Goal: Task Accomplishment & Management: Complete application form

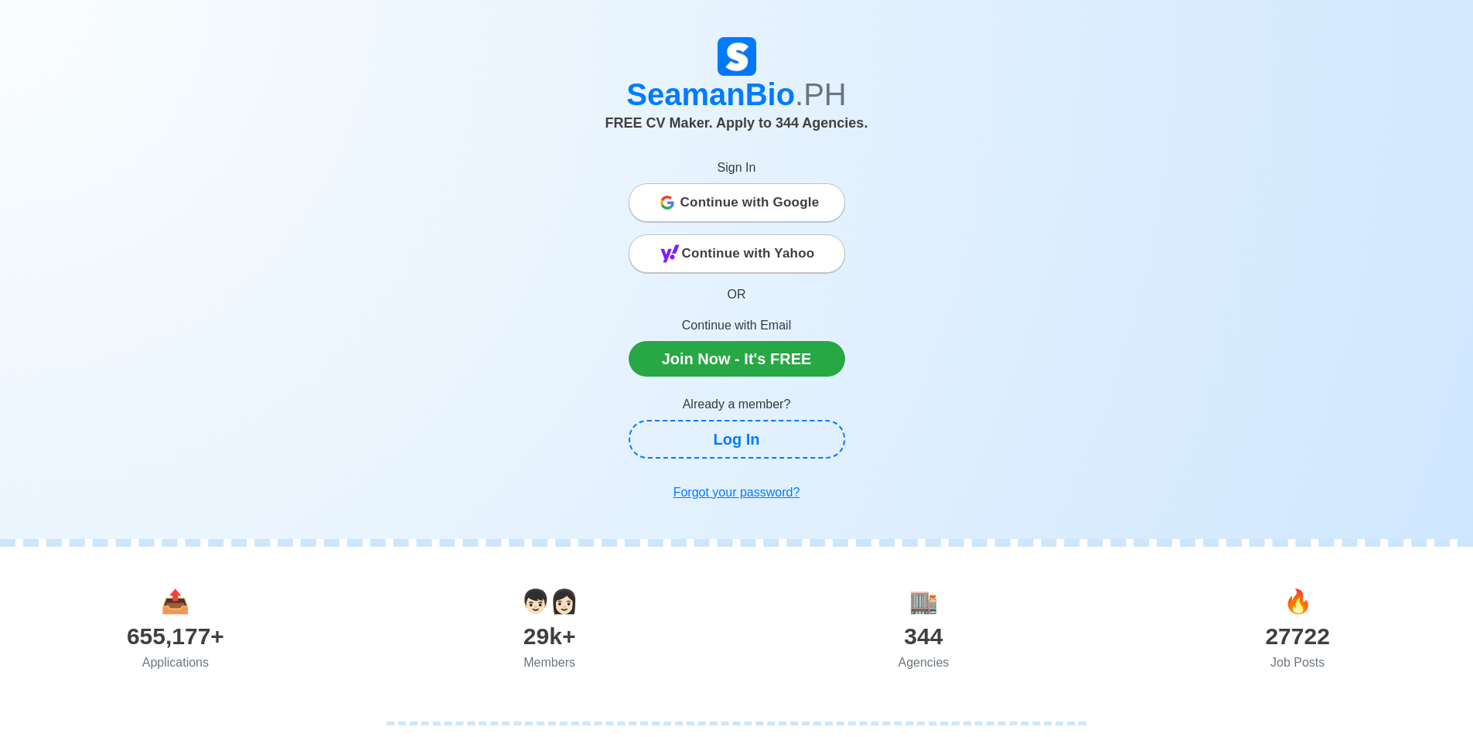
click at [721, 203] on span "Continue with Google" at bounding box center [749, 202] width 139 height 31
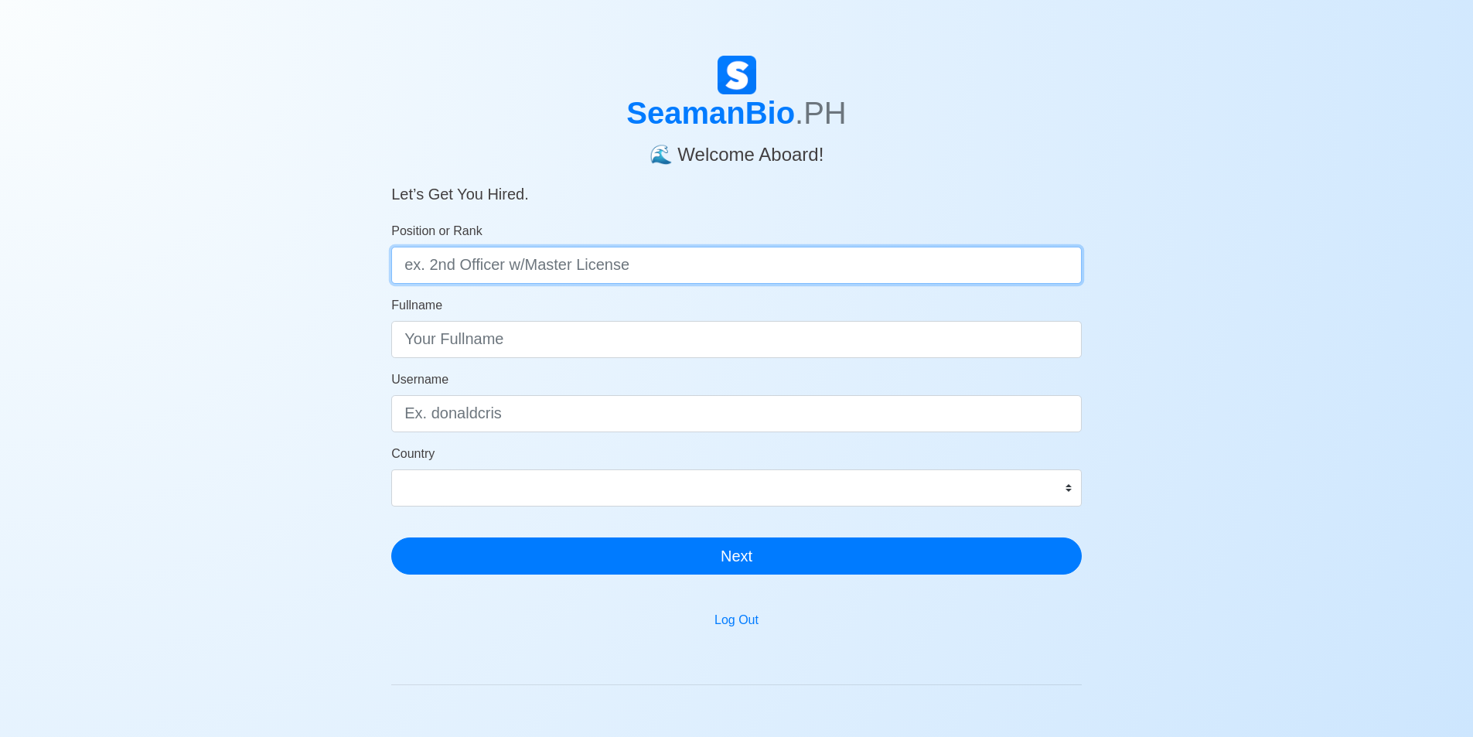
click at [548, 272] on input "Position or Rank" at bounding box center [736, 265] width 690 height 37
click at [296, 302] on div "SeamanBio .PH 🌊 Welcome Aboard! Let’s Get You Hired. Position or Rank Fullname …" at bounding box center [736, 463] width 1473 height 815
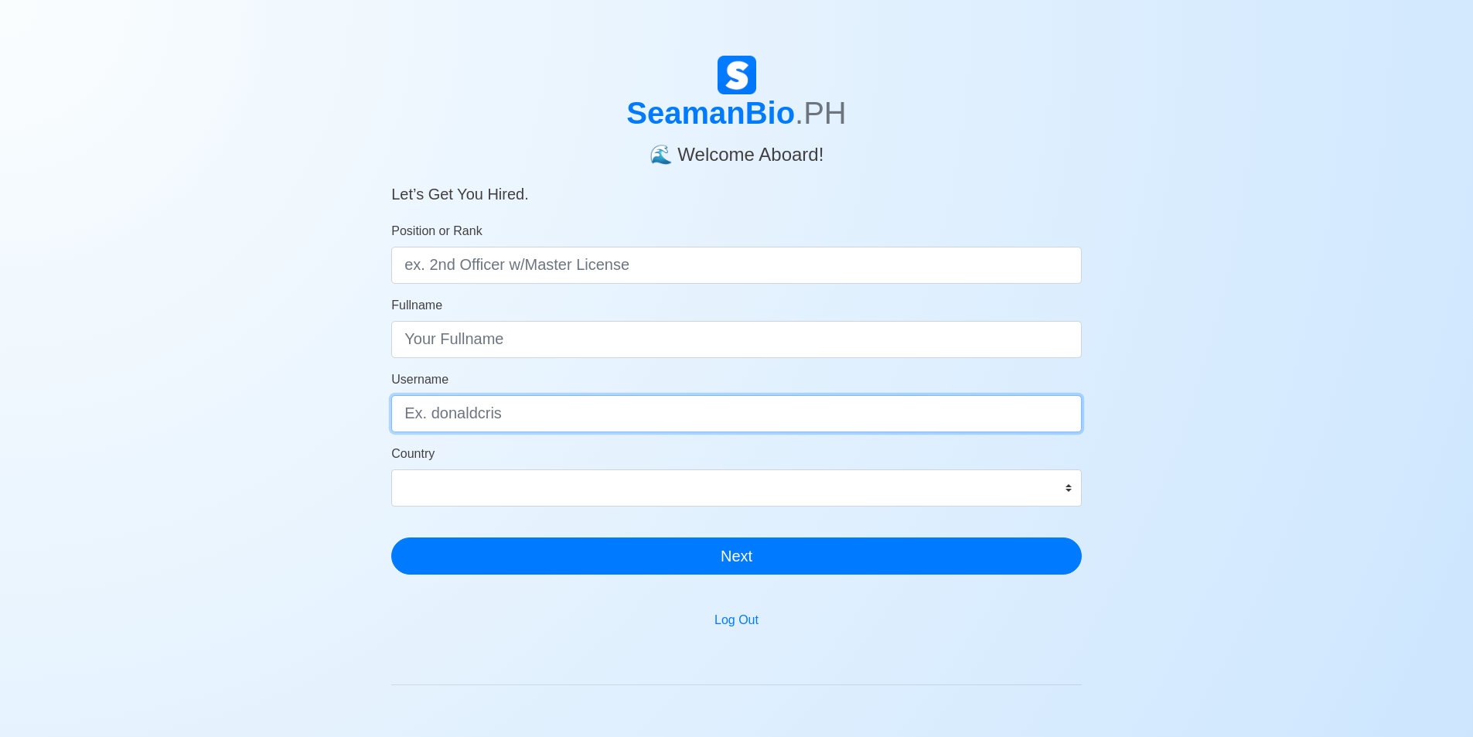
click at [448, 413] on input "Username" at bounding box center [736, 413] width 690 height 37
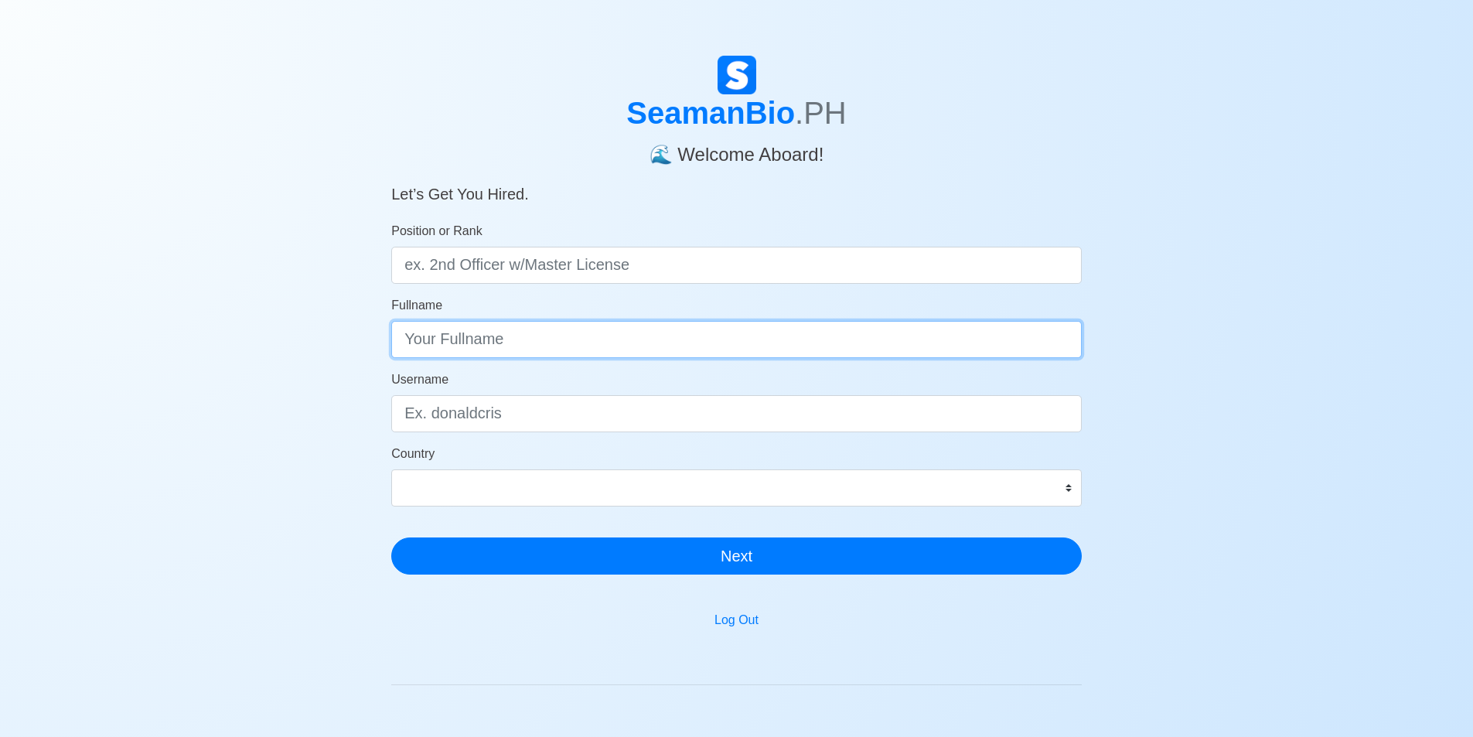
click at [472, 339] on input "Fullname" at bounding box center [736, 339] width 690 height 37
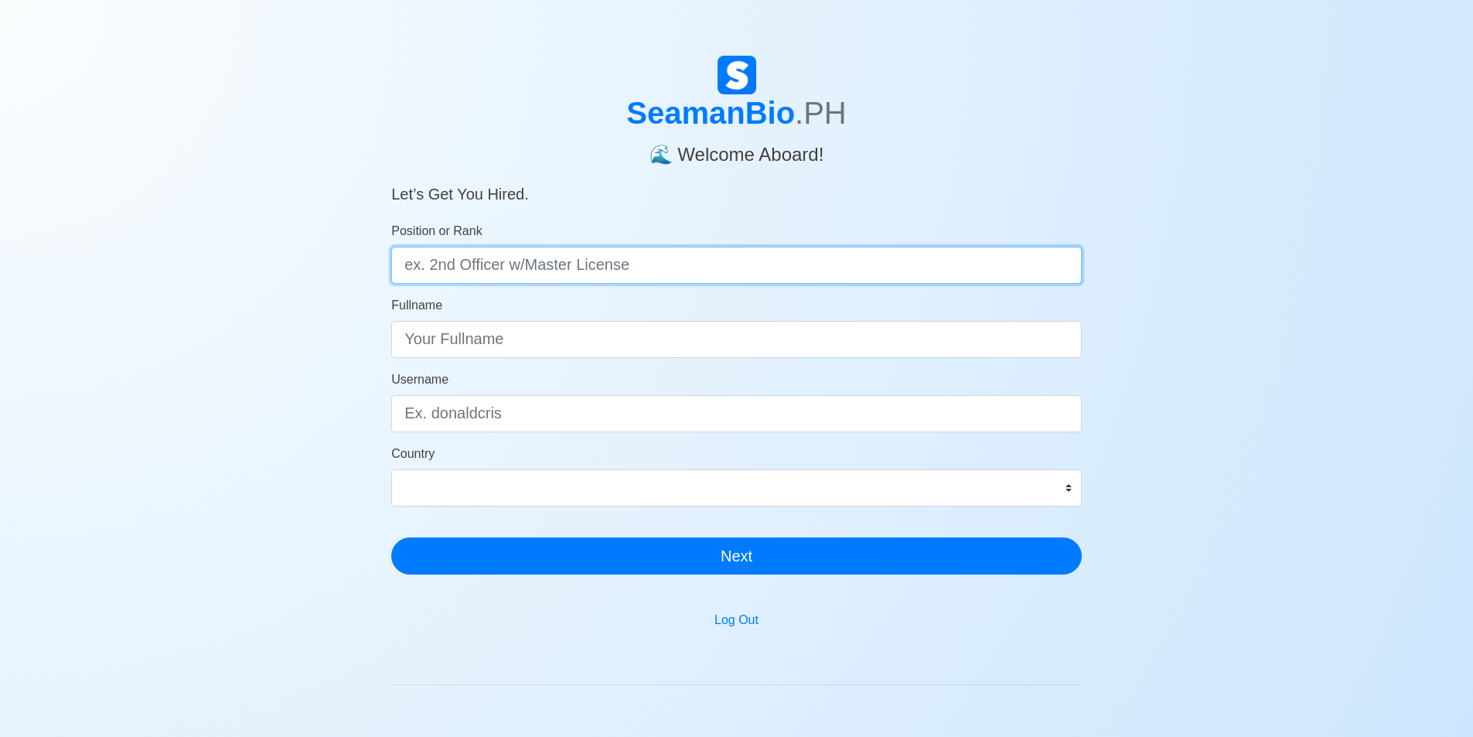
click at [456, 264] on input "Position or Rank" at bounding box center [736, 265] width 690 height 37
click at [486, 168] on h5 "Let’s Get You Hired." at bounding box center [736, 184] width 690 height 37
click at [475, 265] on input "Position or Rank" at bounding box center [736, 265] width 690 height 37
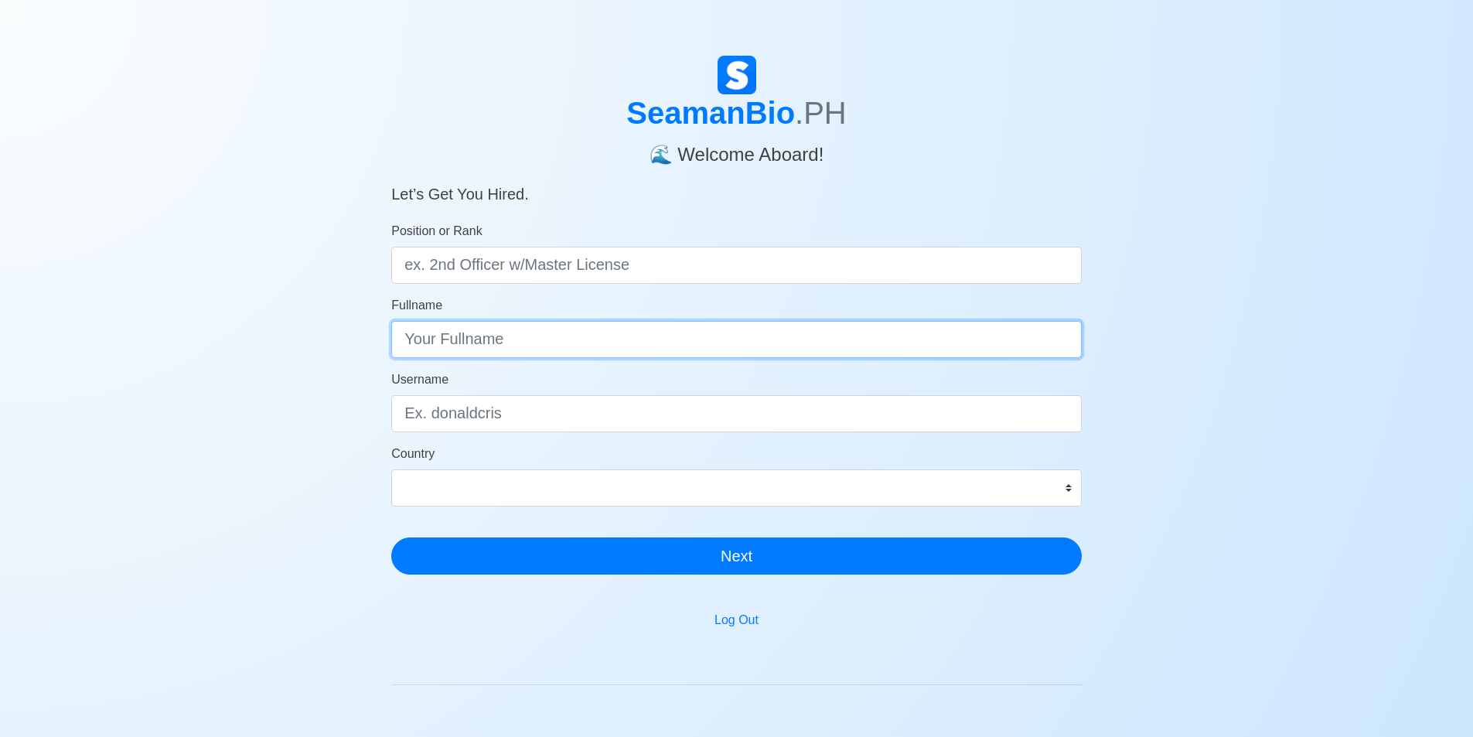
click at [463, 349] on input "Fullname" at bounding box center [736, 339] width 690 height 37
type input "Regine Razon Karasig"
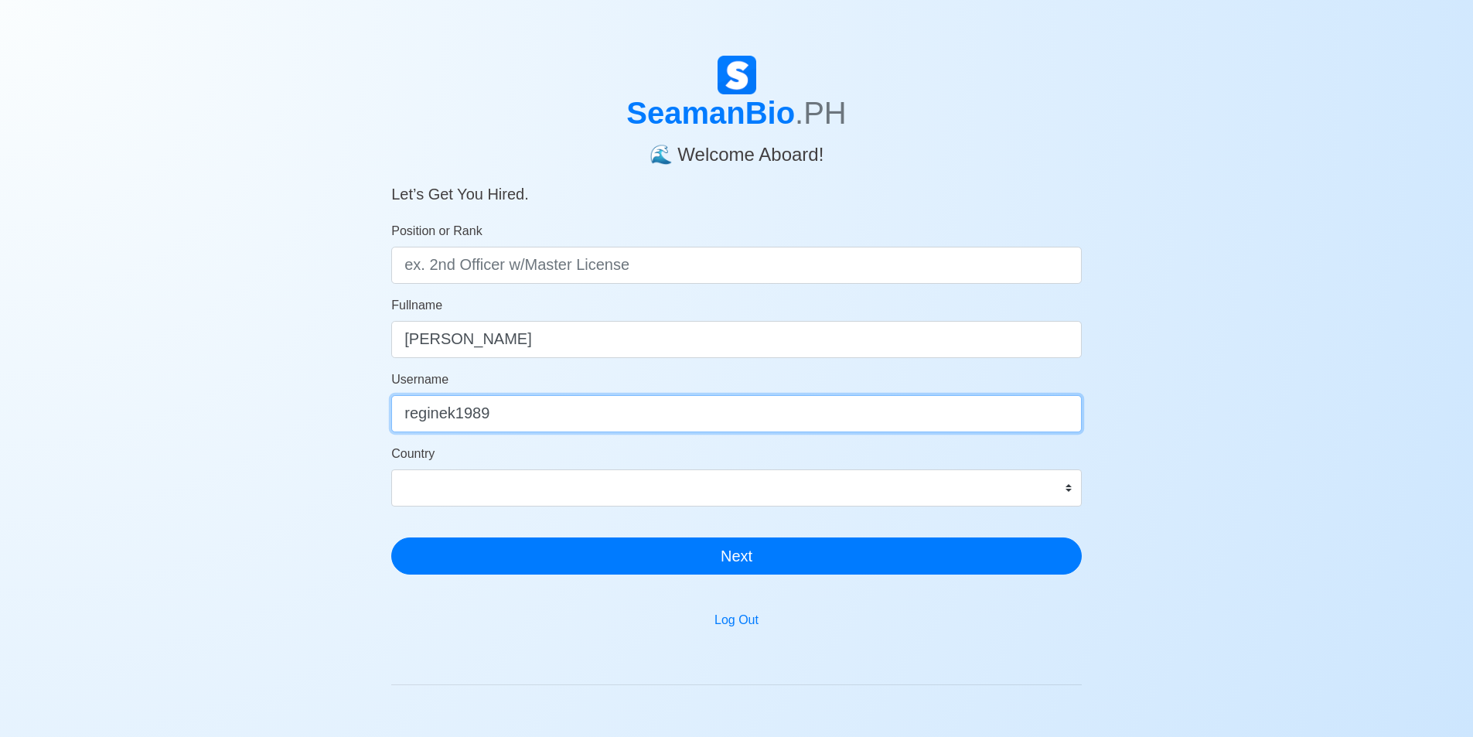
type input "reginek1989"
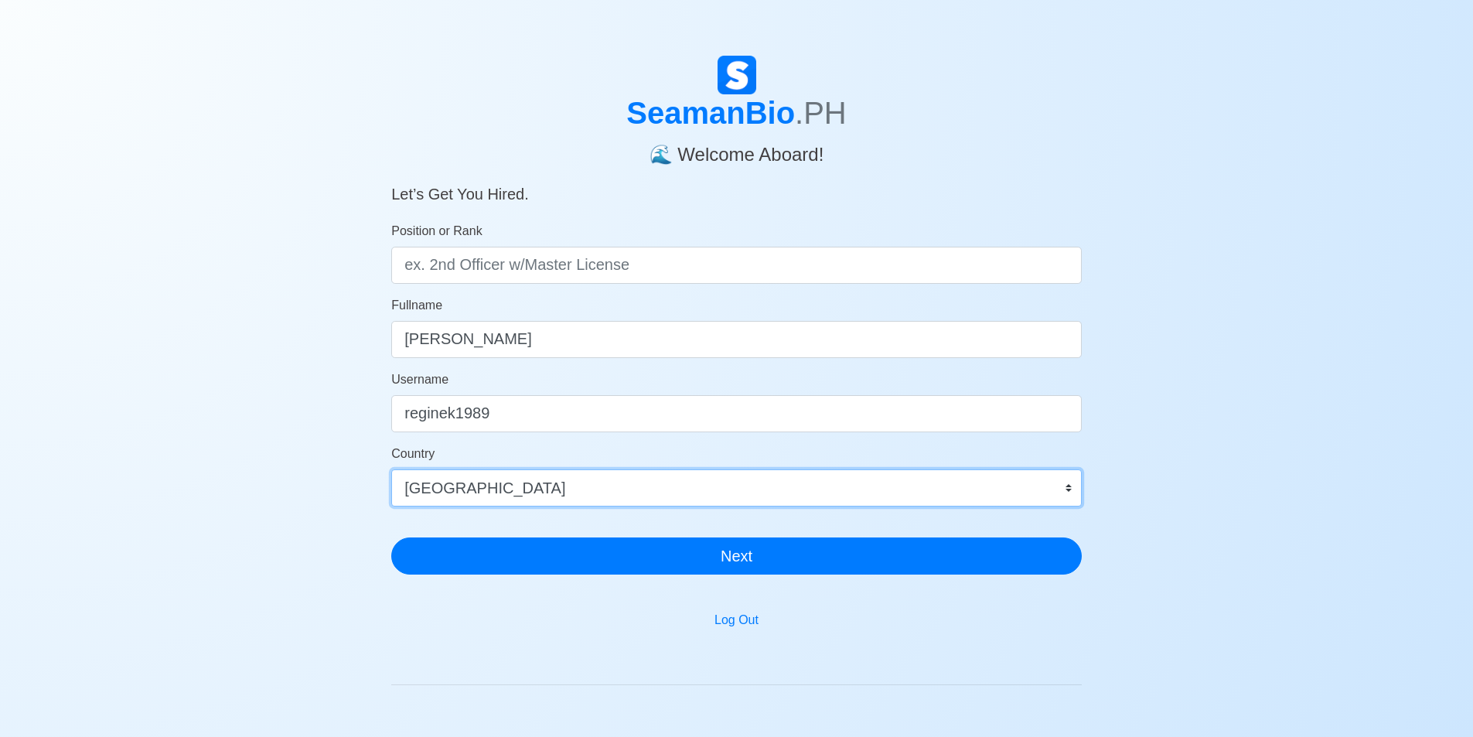
select select "PH"
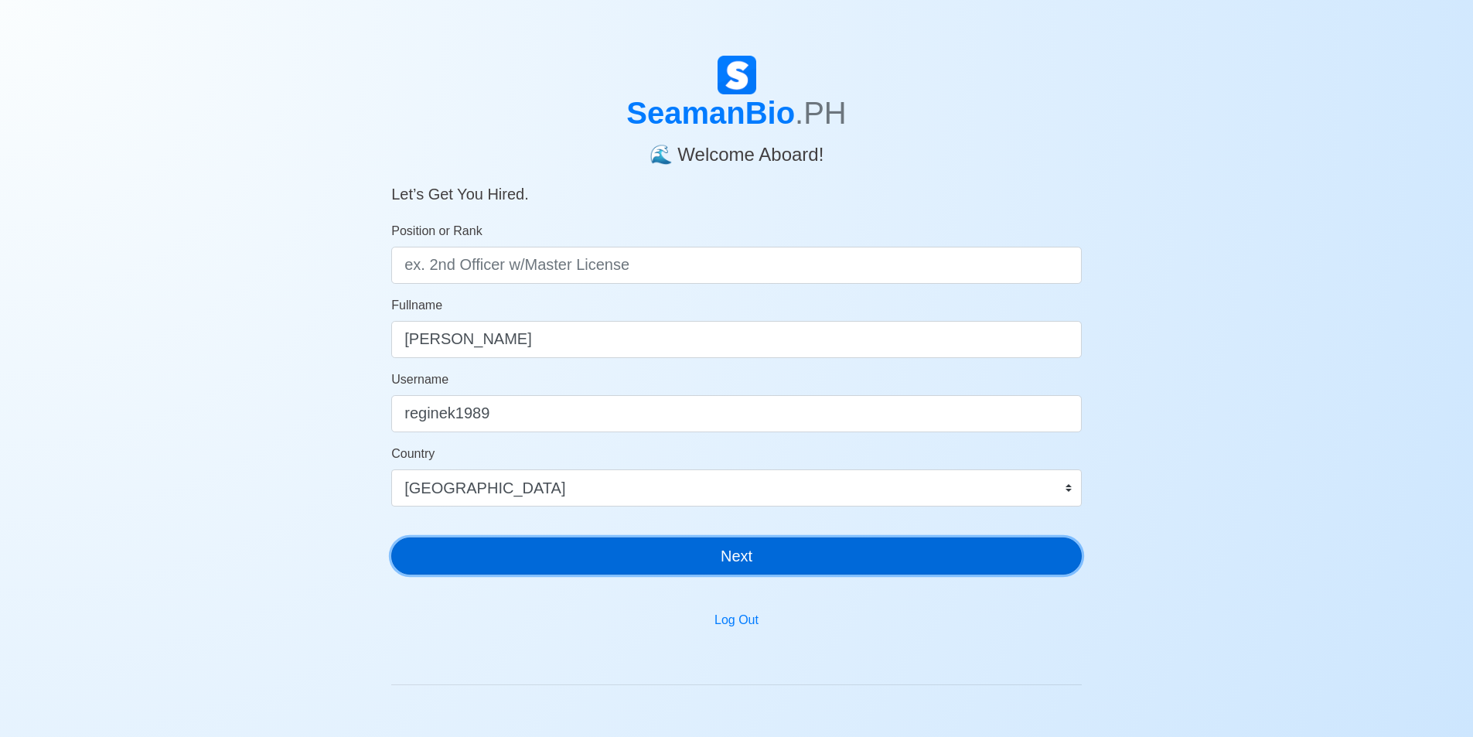
click at [674, 553] on button "Next" at bounding box center [736, 555] width 690 height 37
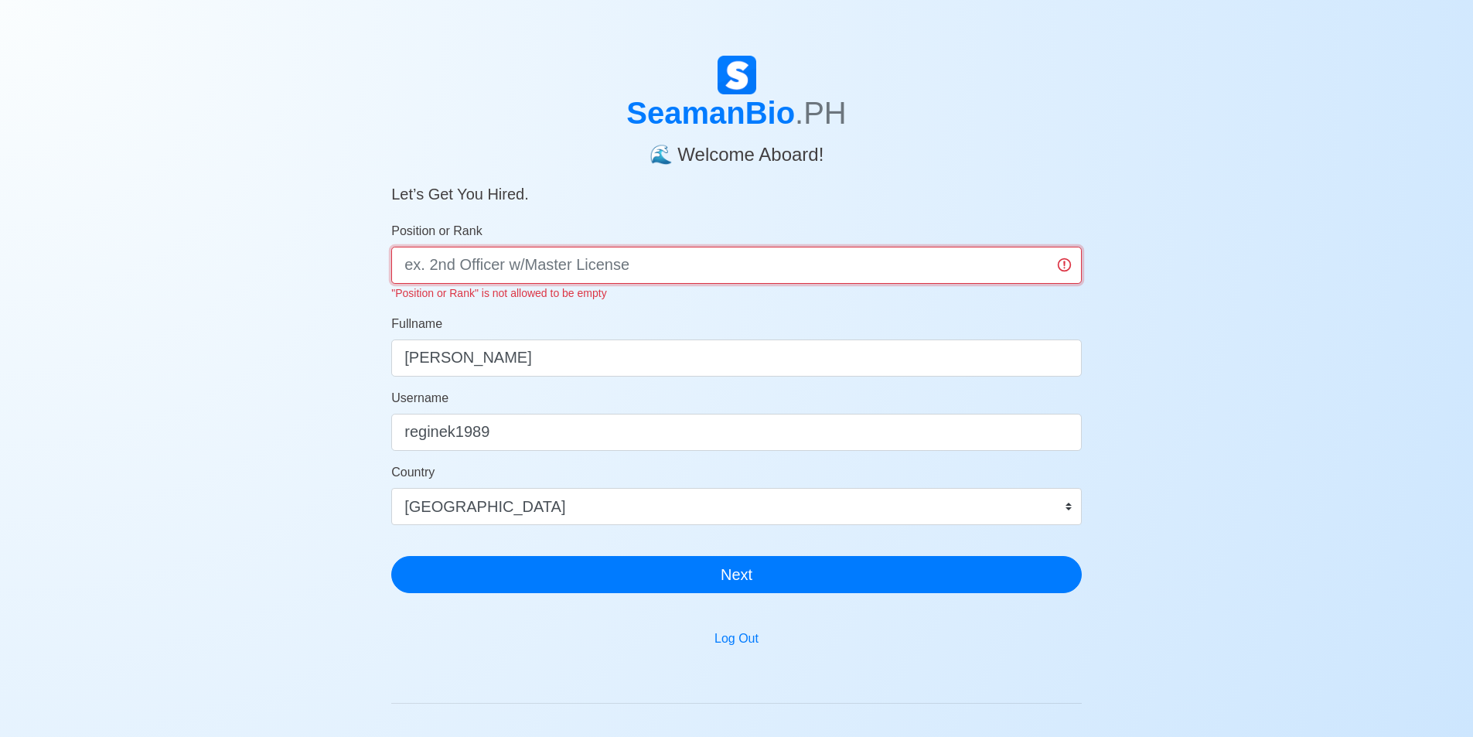
click at [1070, 261] on input "Position or Rank" at bounding box center [736, 265] width 690 height 37
click at [545, 237] on div "Position or Rank "Position or Rank" is not allowed to be empty" at bounding box center [736, 262] width 690 height 80
click at [489, 263] on input "Position or Rank" at bounding box center [736, 265] width 690 height 37
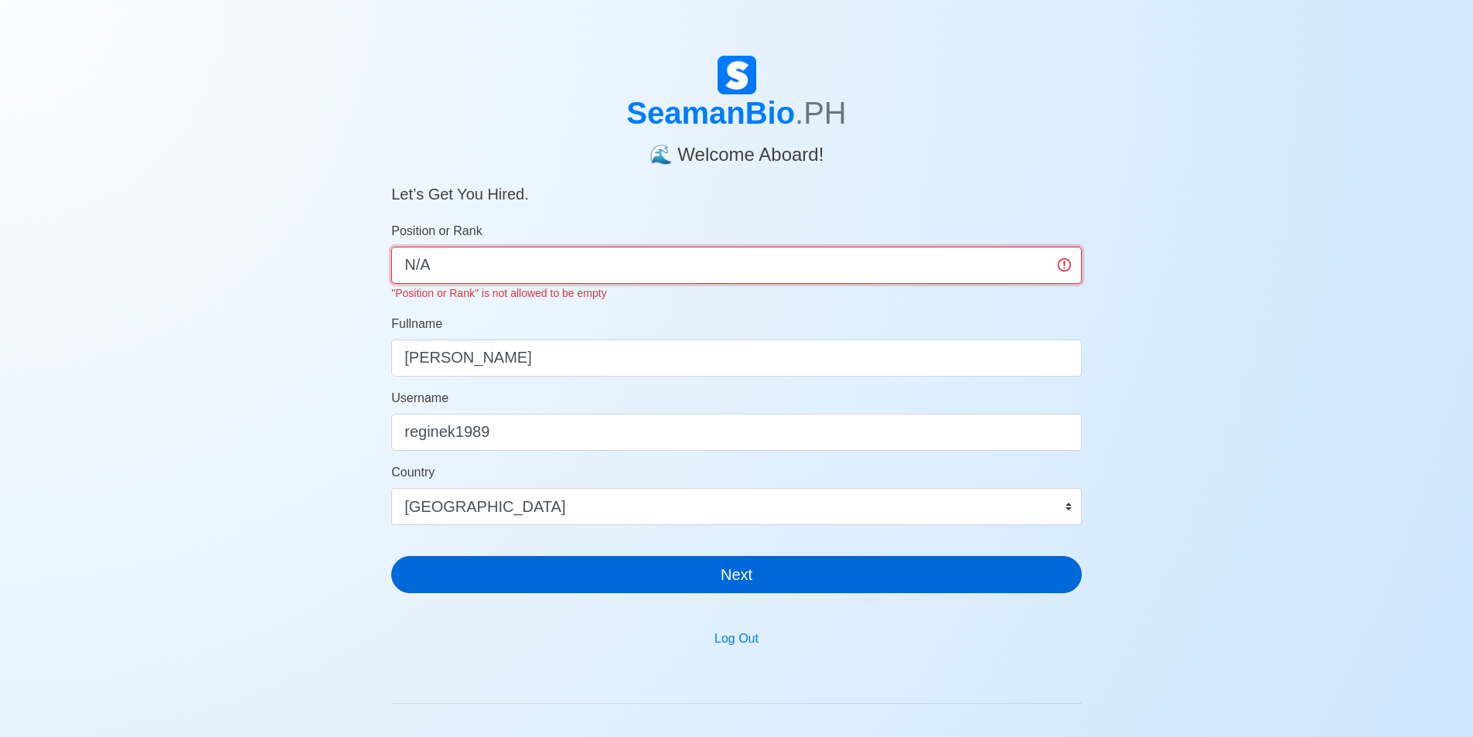
type input "N/A"
click at [556, 578] on div "SeamanBio .PH 🌊 Welcome Aboard! Let’s Get You Hired. Position or Rank N/A "Posi…" at bounding box center [736, 331] width 690 height 550
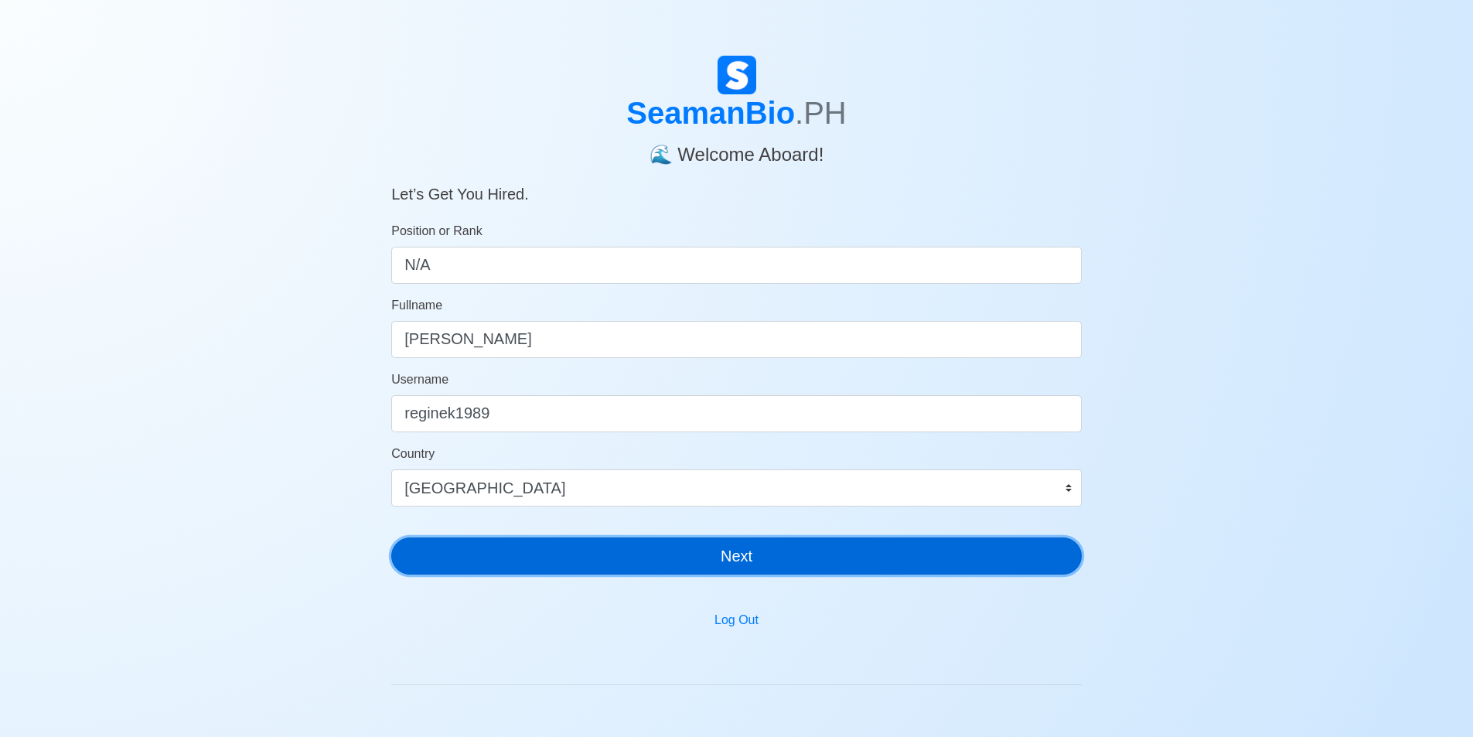
click at [590, 550] on button "Next" at bounding box center [736, 555] width 690 height 37
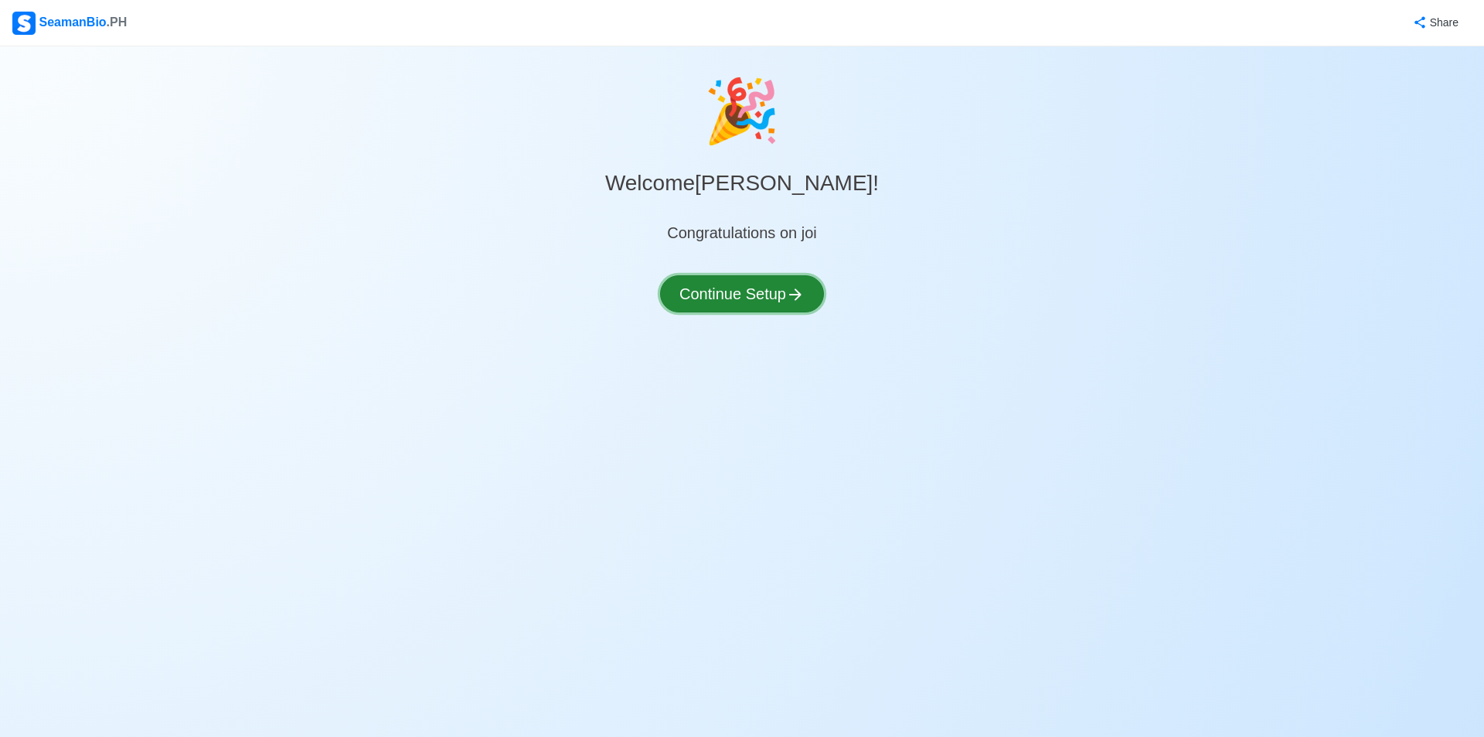
click at [751, 297] on button "Continue Setup" at bounding box center [742, 293] width 164 height 37
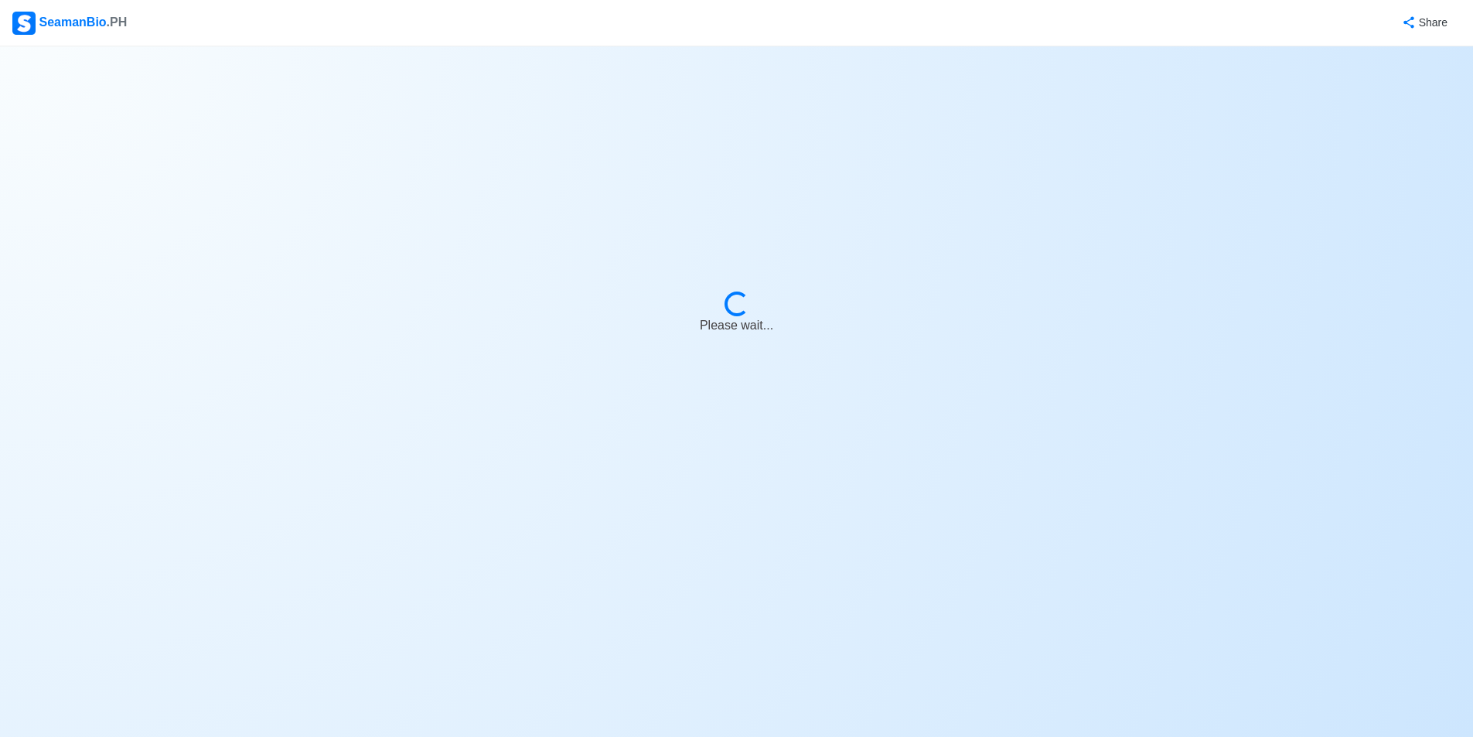
select select "Visible for Hiring"
select select "PH"
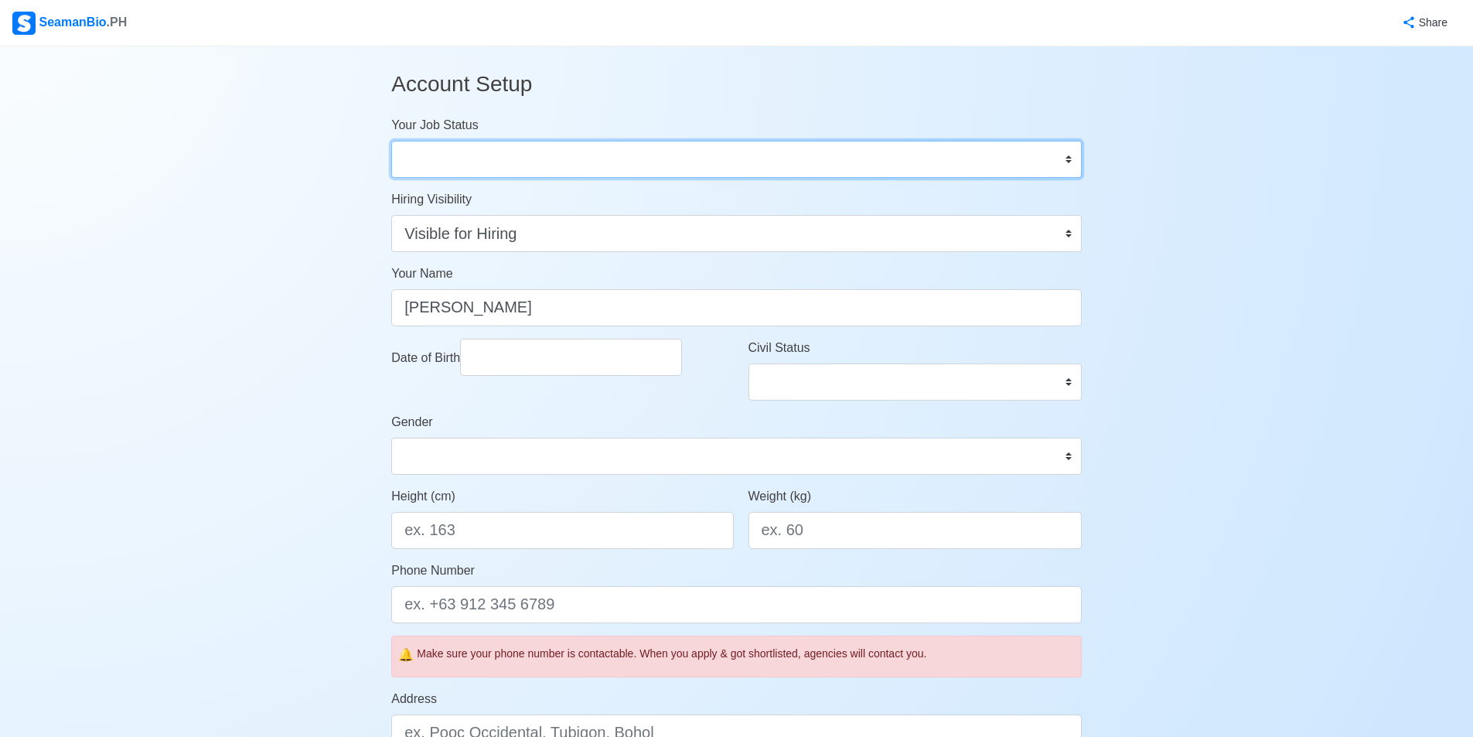
click at [479, 169] on select "Onboard Actively Looking for Job Not Looking for Job" at bounding box center [736, 159] width 690 height 37
select select "Actively Looking for Job"
click at [391, 141] on select "Onboard Actively Looking for Job Not Looking for Job" at bounding box center [736, 159] width 690 height 37
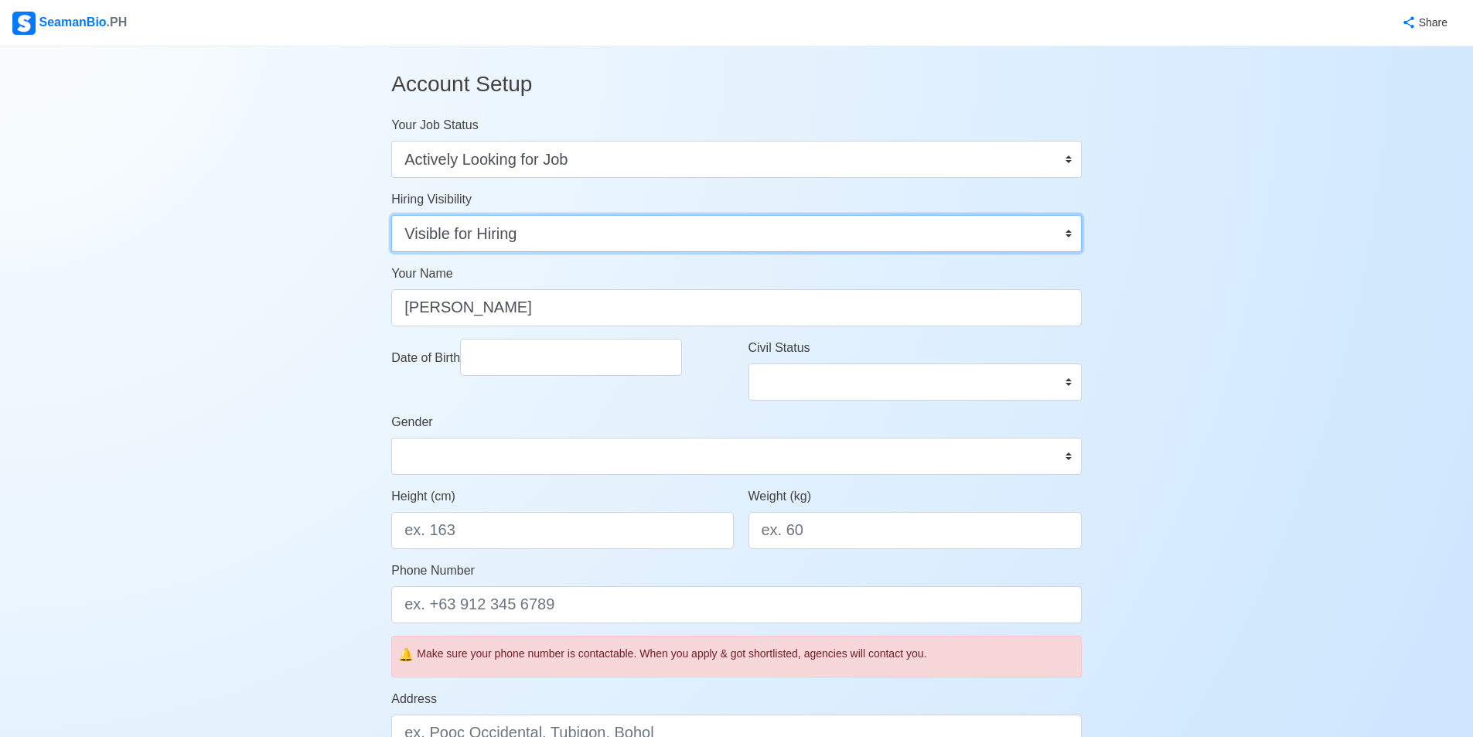
click at [479, 243] on select "Visible for Hiring Not Visible for Hiring" at bounding box center [736, 233] width 690 height 37
click at [391, 215] on select "Visible for Hiring Not Visible for Hiring" at bounding box center [736, 233] width 690 height 37
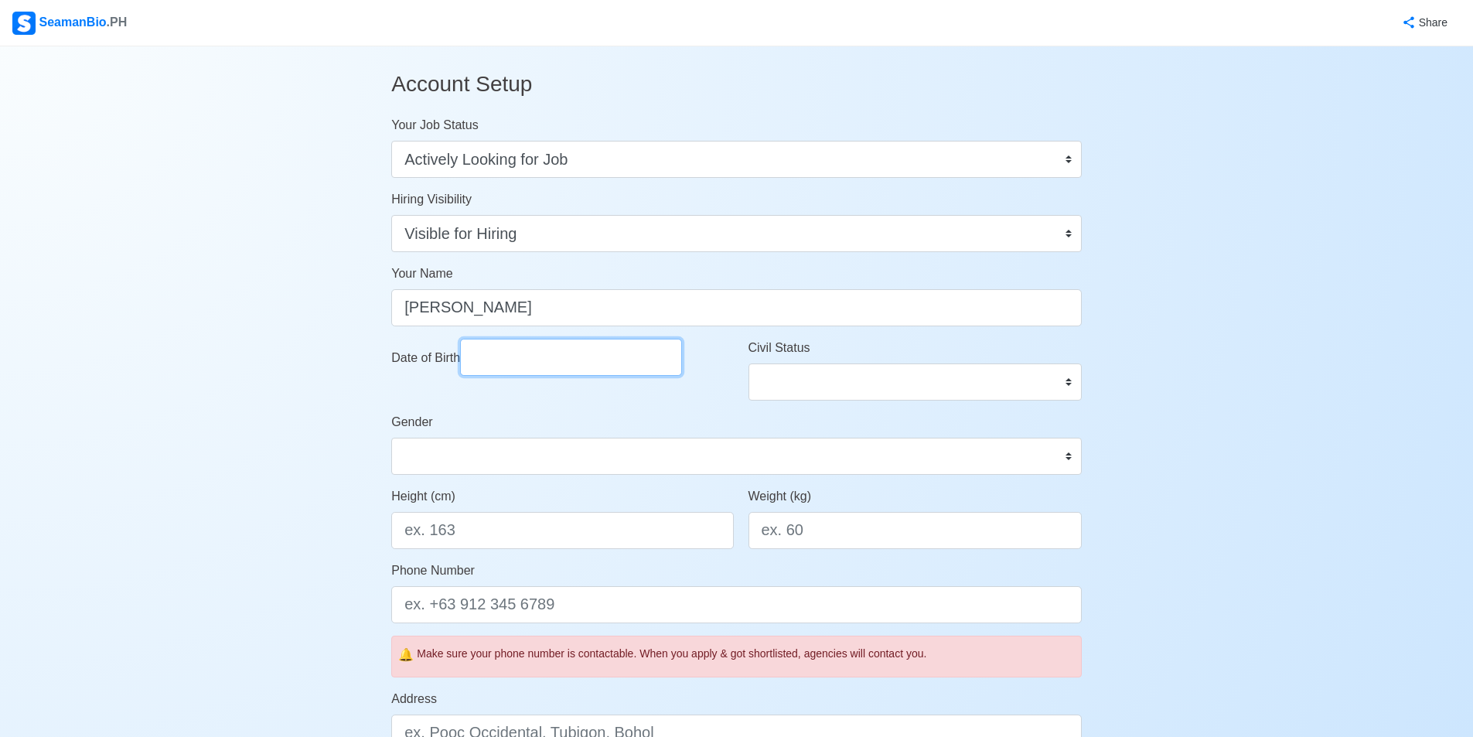
click at [522, 360] on input "Date of Birth" at bounding box center [571, 357] width 222 height 37
select select "****"
select select "*******"
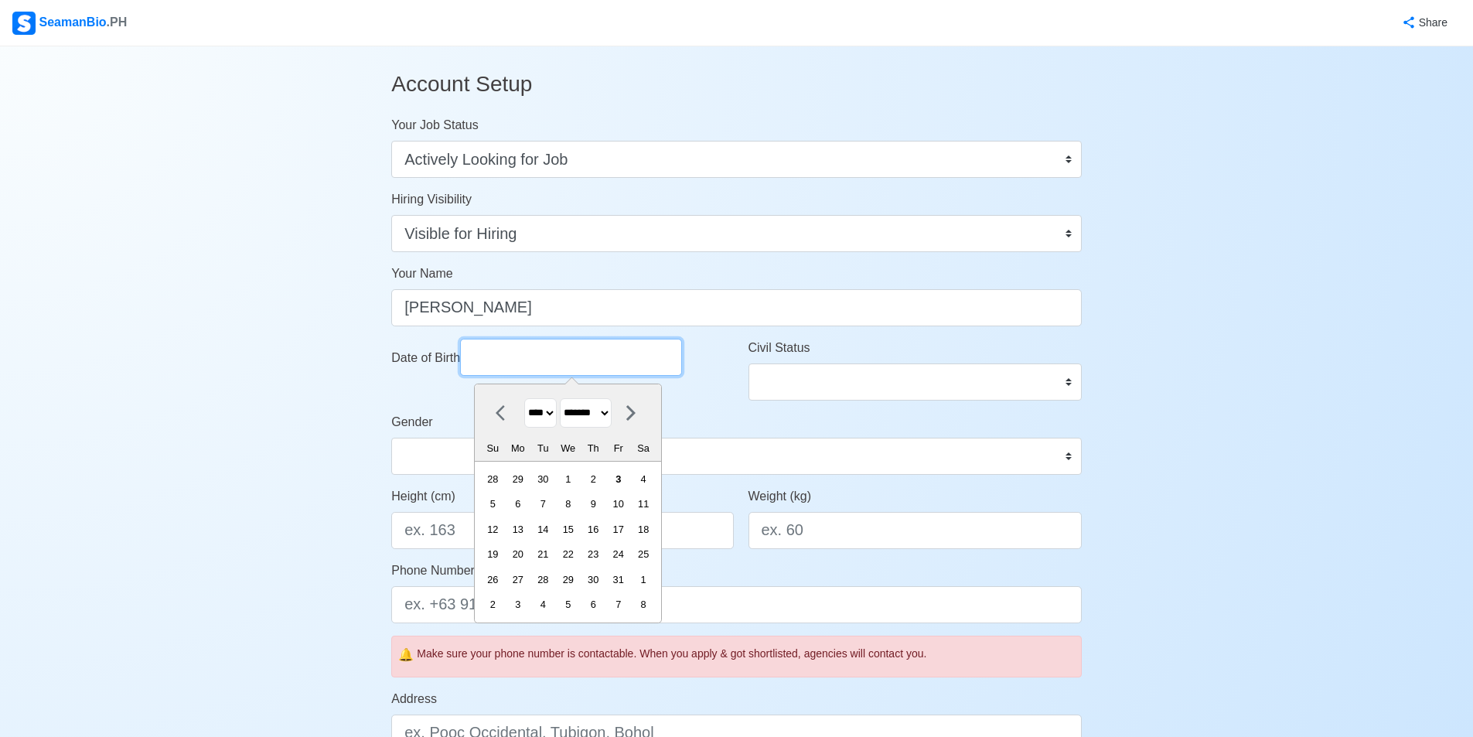
type input "12/15/1989"
select select "****"
select select "********"
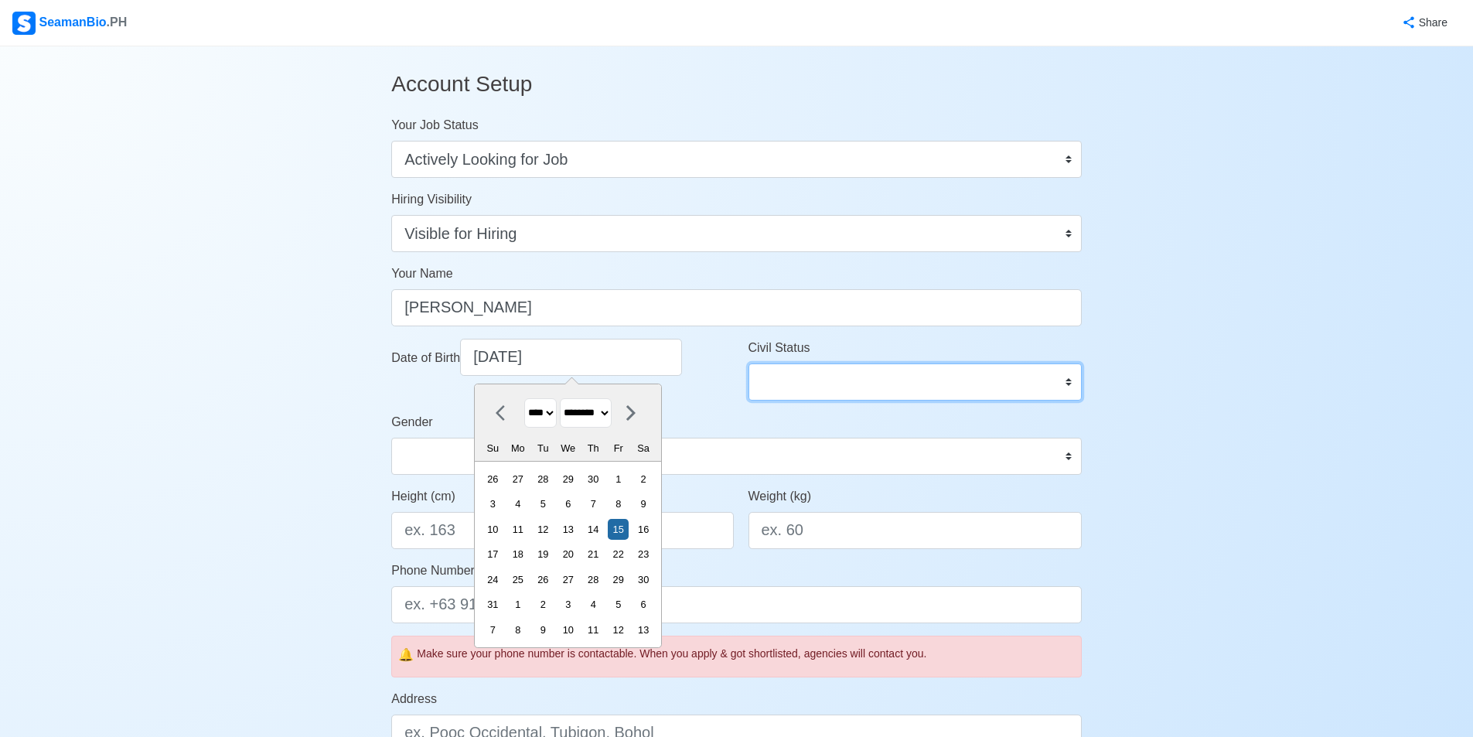
click at [770, 394] on select "Single Married Widowed Separated" at bounding box center [914, 381] width 333 height 37
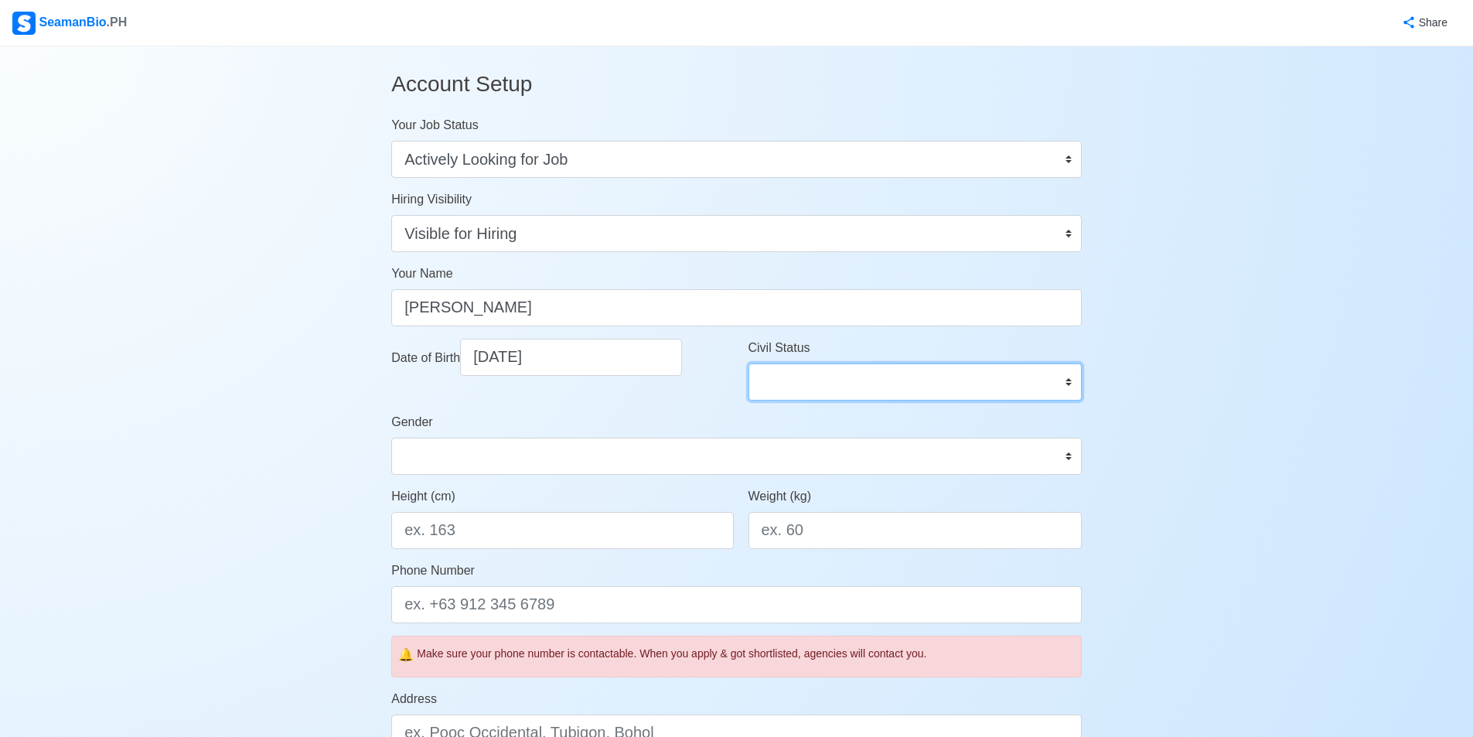
select select "Single"
click at [748, 363] on select "Single Married Widowed Separated" at bounding box center [914, 381] width 333 height 37
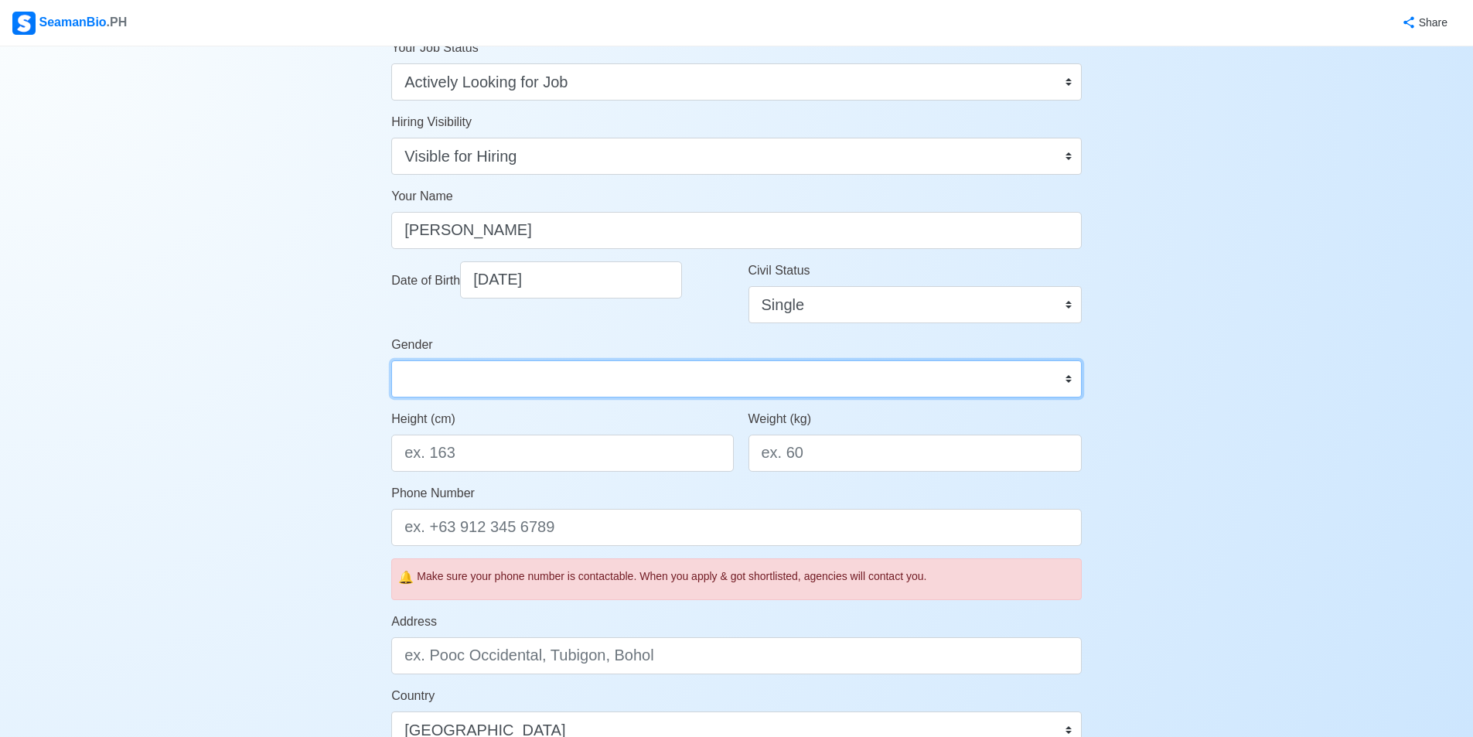
drag, startPoint x: 435, startPoint y: 375, endPoint x: 442, endPoint y: 392, distance: 18.4
click at [435, 375] on select "Male Female" at bounding box center [736, 378] width 690 height 37
click at [448, 379] on select "Male Female" at bounding box center [736, 378] width 690 height 37
select select "Male"
click at [391, 360] on select "Male Female" at bounding box center [736, 378] width 690 height 37
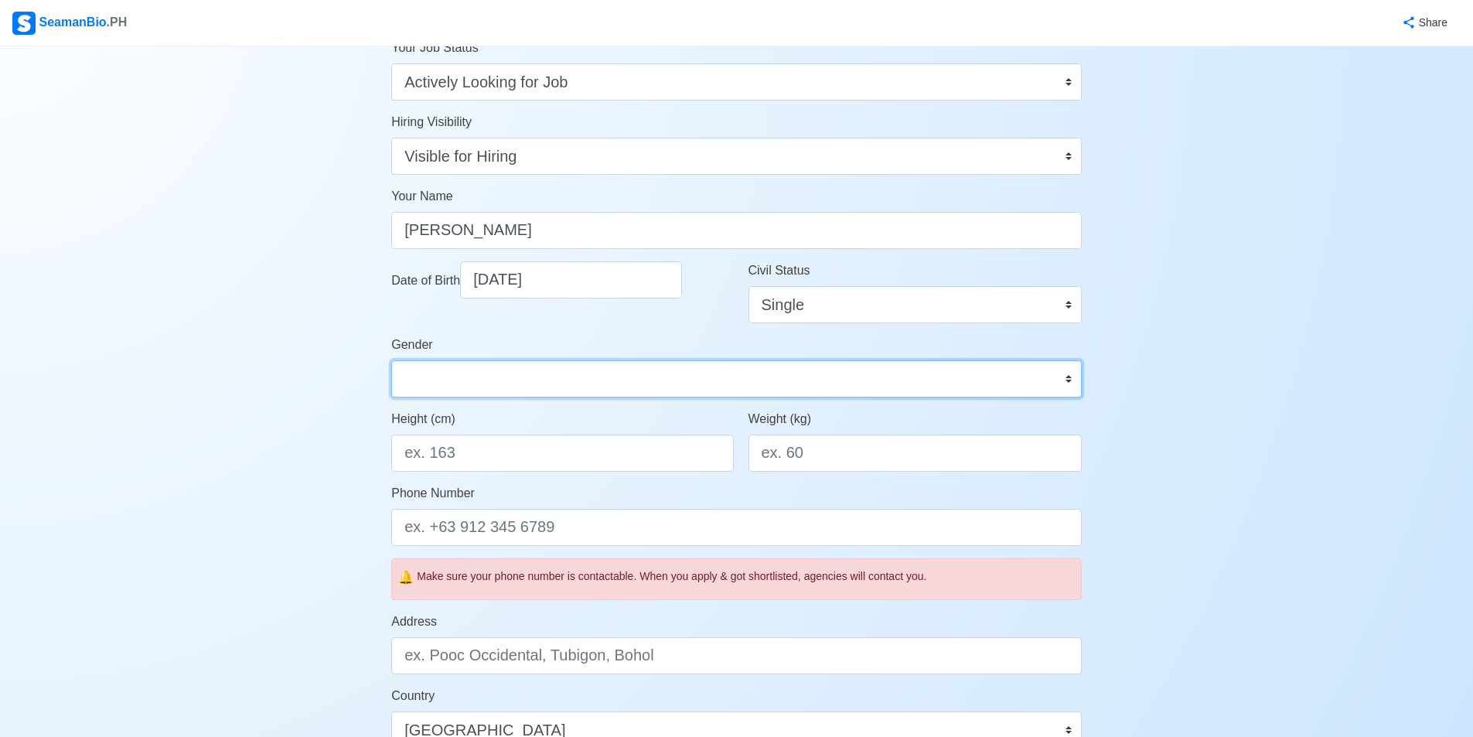
scroll to position [232, 0]
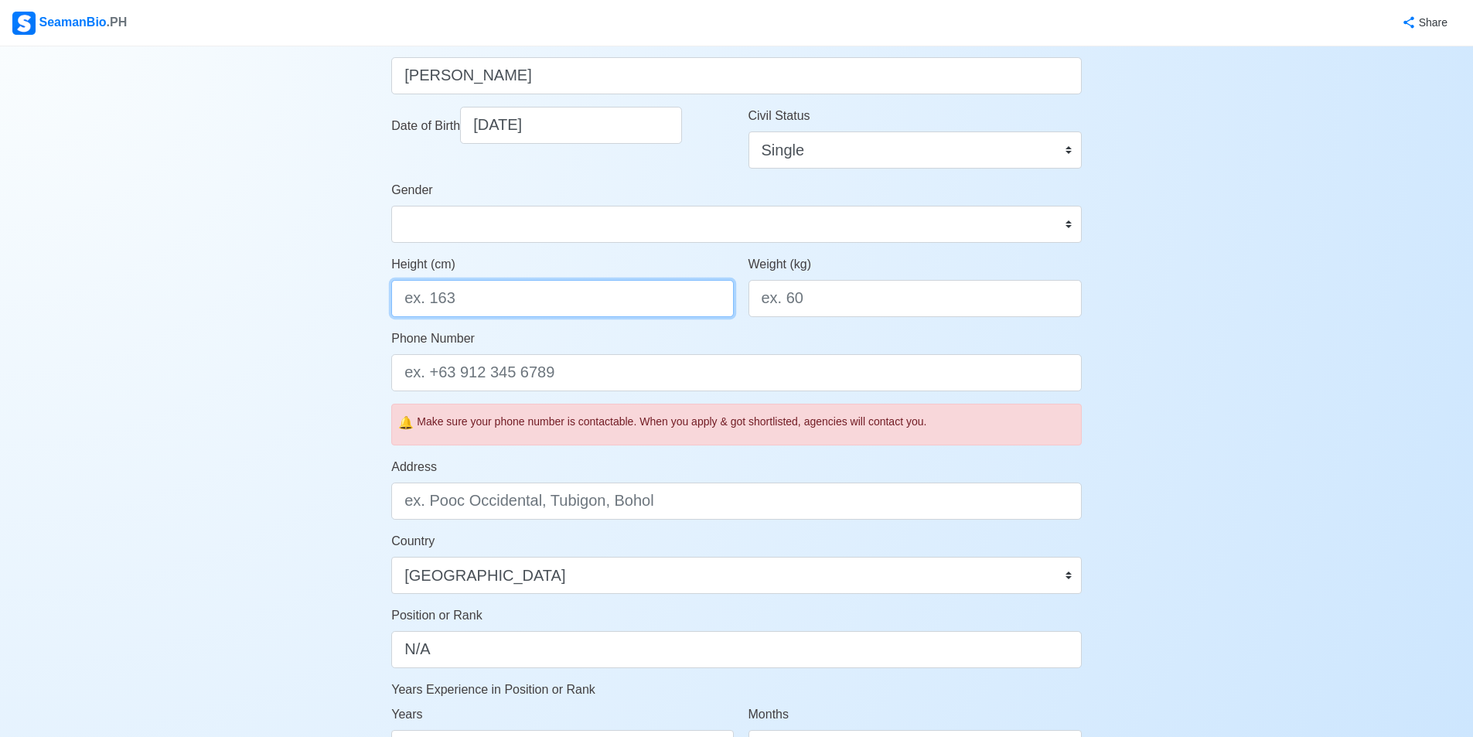
click at [475, 308] on input "Height (cm)" at bounding box center [562, 298] width 342 height 37
click at [475, 307] on input "Height (cm)" at bounding box center [562, 298] width 342 height 37
click at [475, 307] on input "165" at bounding box center [562, 298] width 342 height 37
type input "164"
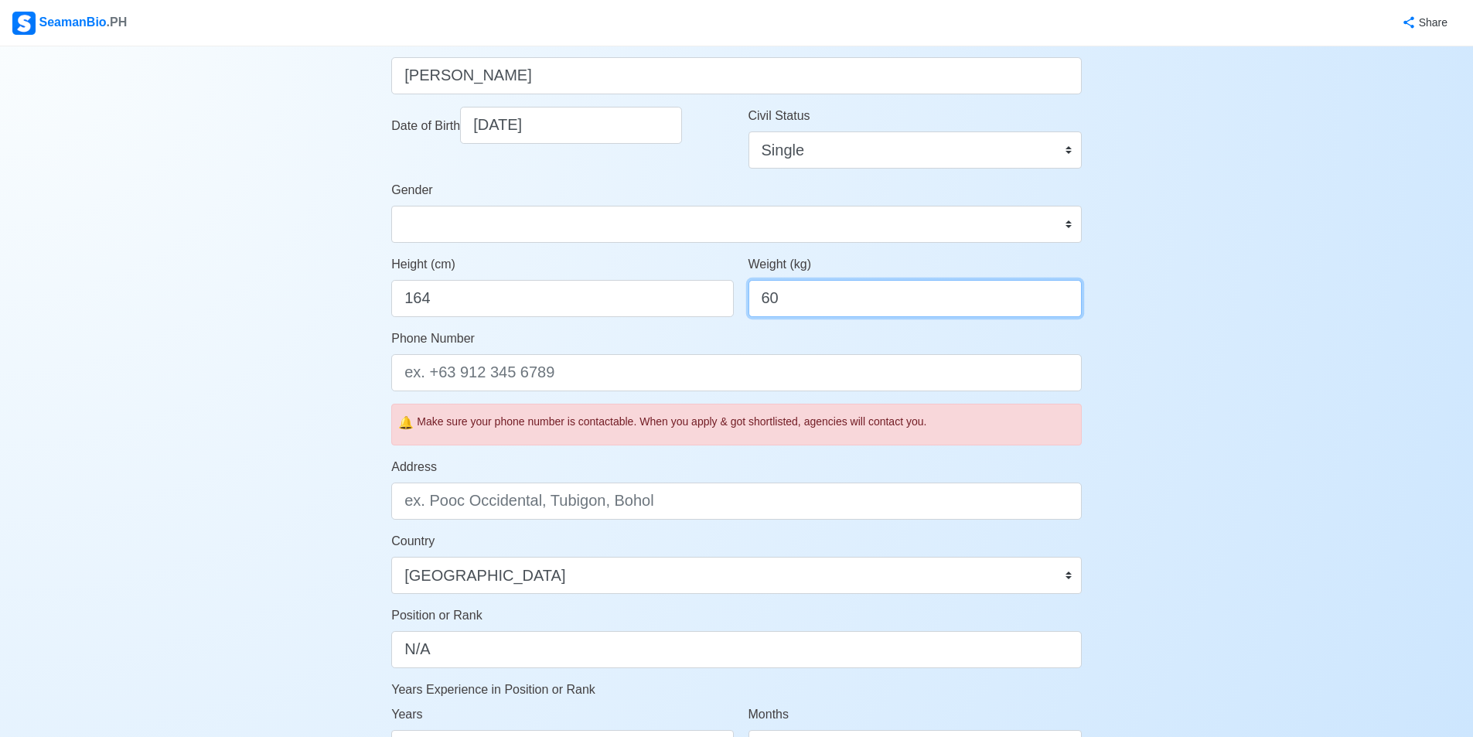
type input "60"
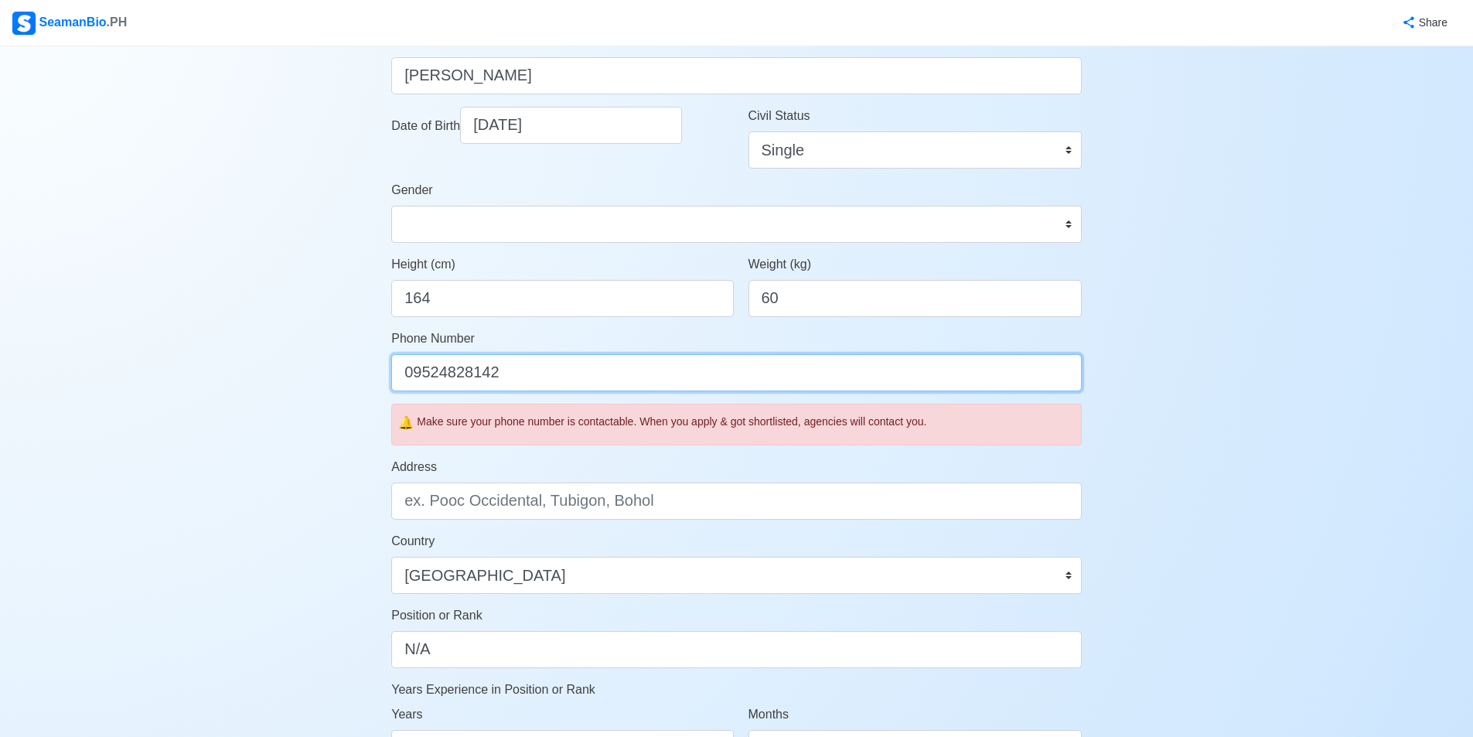
type input "09524828142"
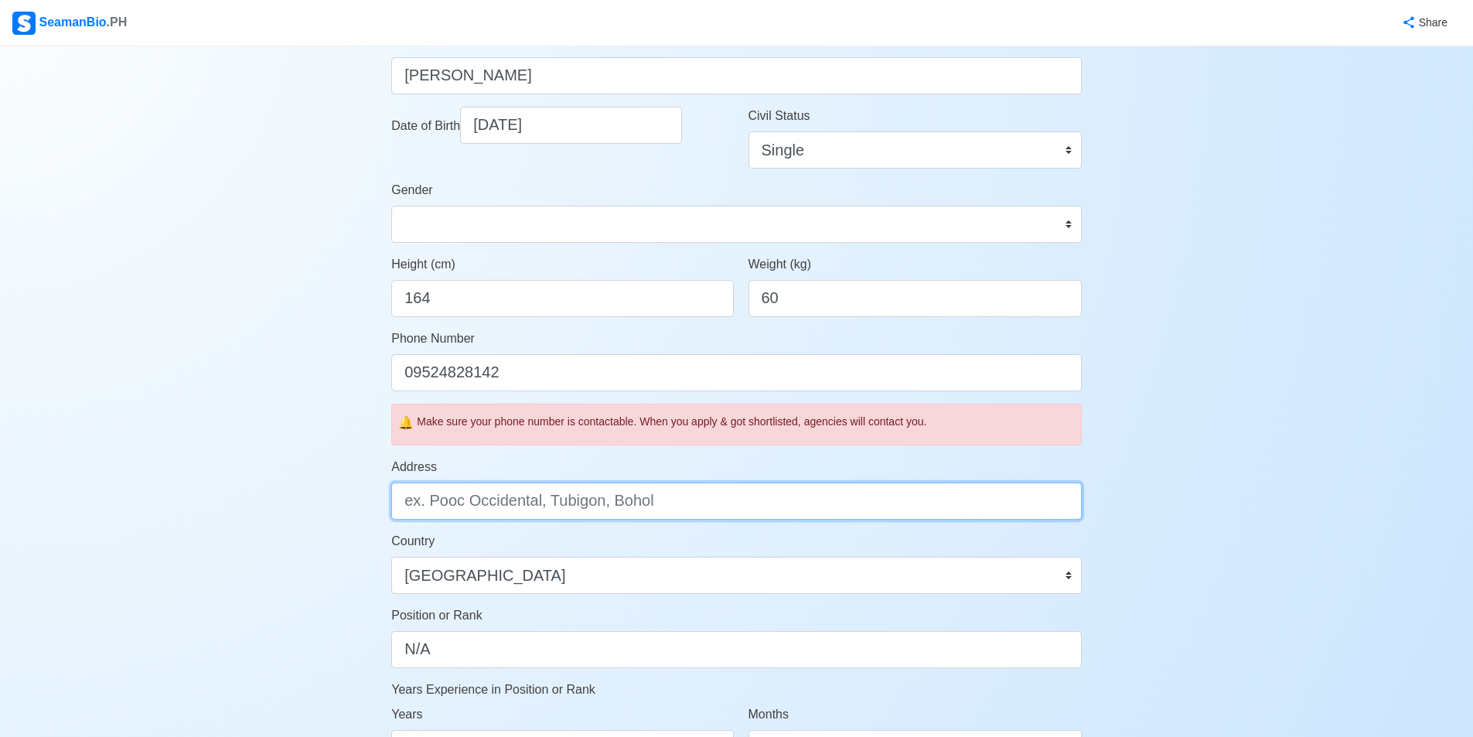
scroll to position [387, 0]
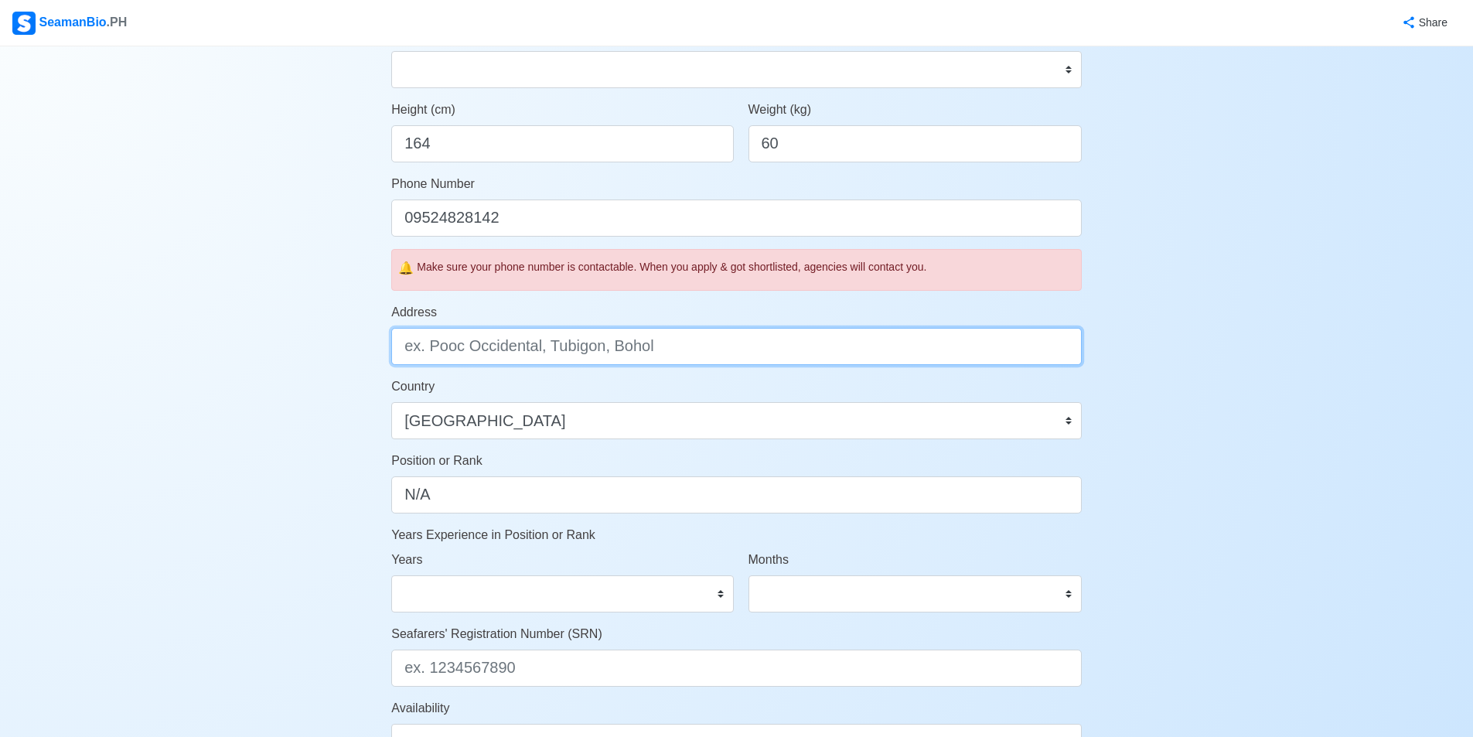
click at [425, 349] on input "Address" at bounding box center [736, 346] width 690 height 37
type input "5"
type input "U"
type input "5"
type input "Metro Manila , Quezon City"
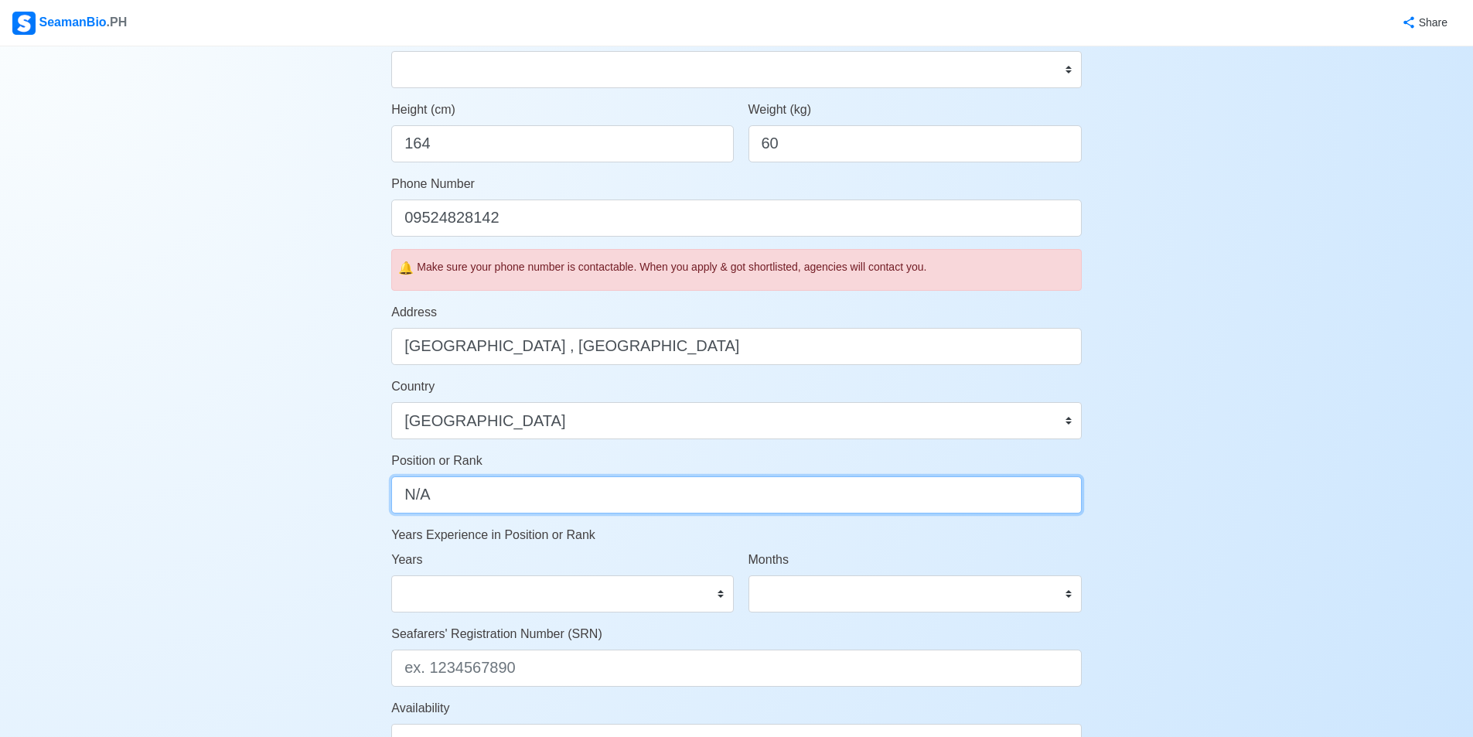
scroll to position [541, 0]
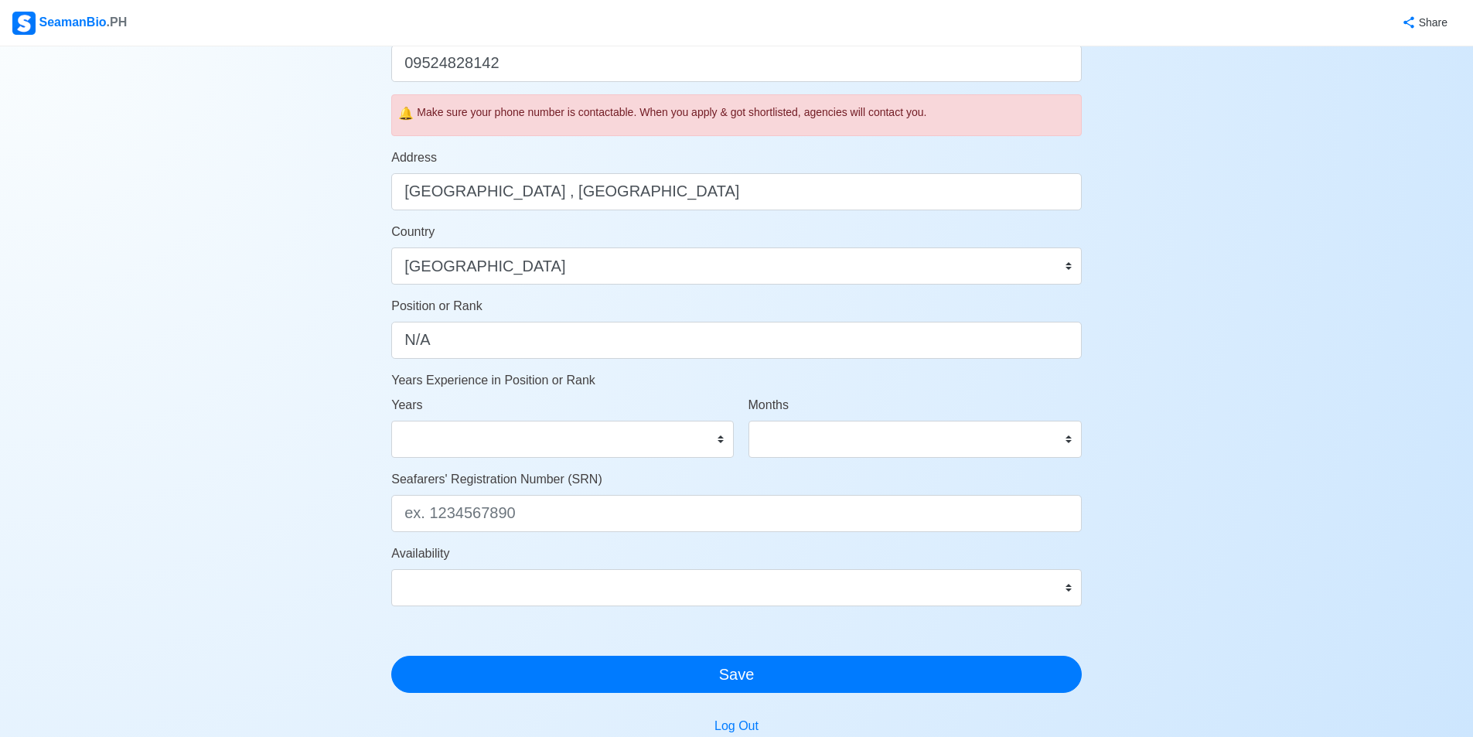
click at [321, 376] on div "Account Setup Your Job Status Onboard Actively Looking for Job Not Looking for …" at bounding box center [736, 175] width 1473 height 1341
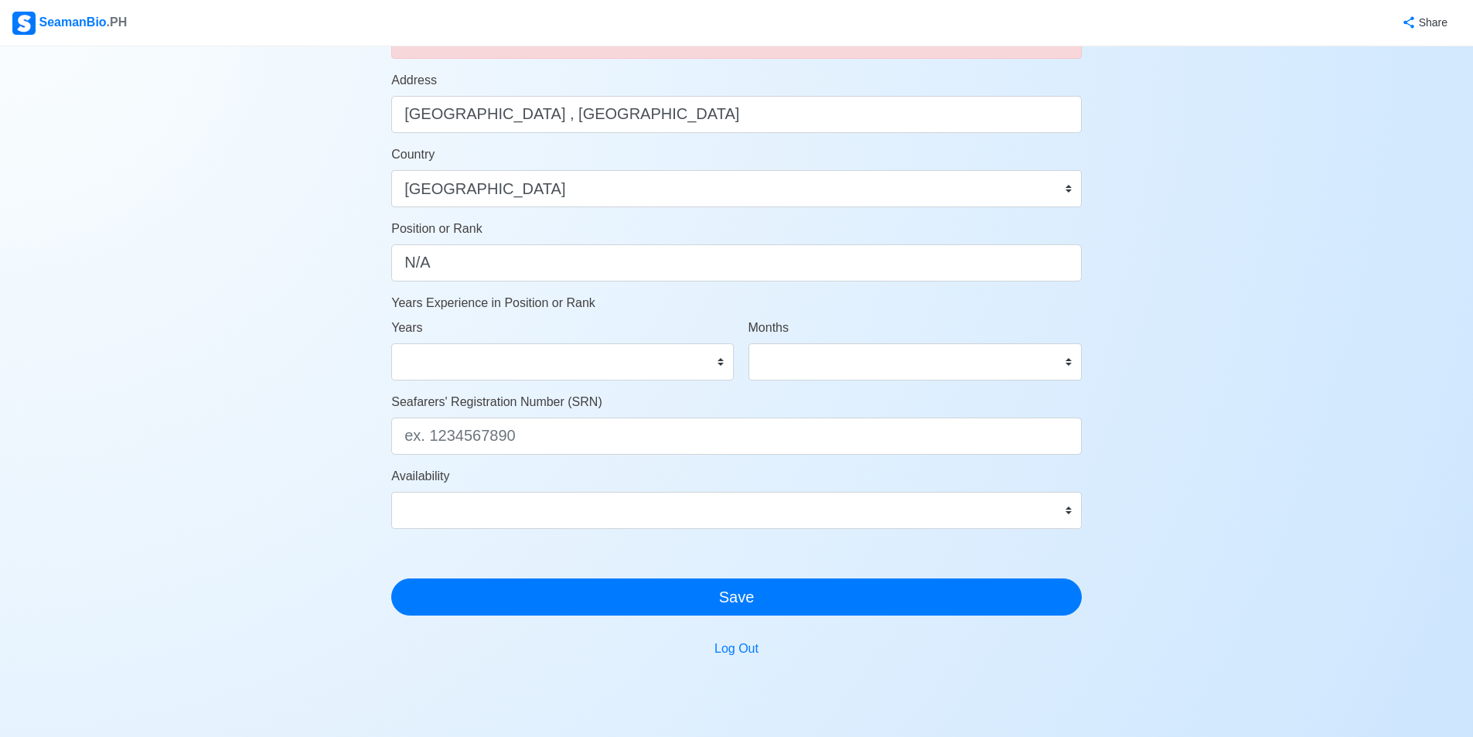
scroll to position [687, 0]
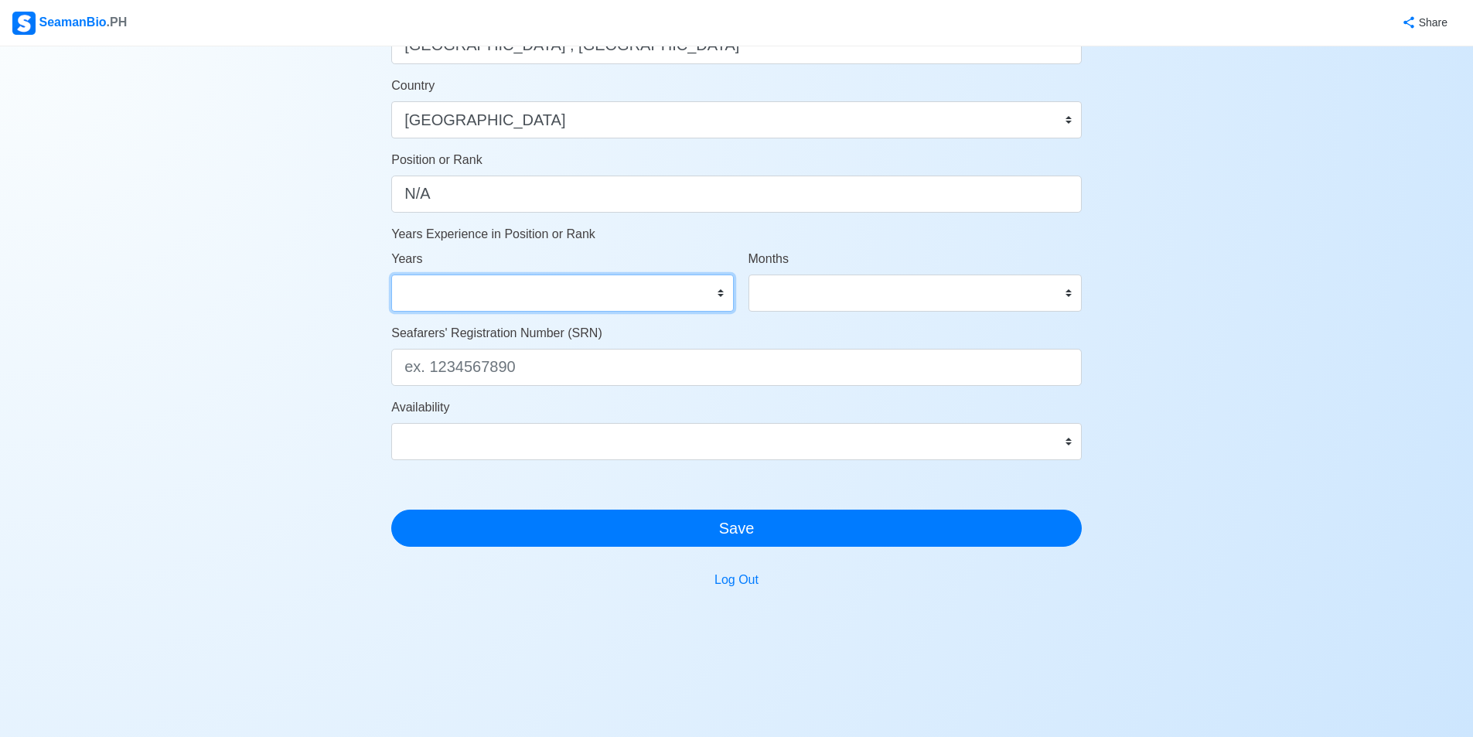
click at [724, 295] on select "0 1 2 3 4 5 6 7 8 9 10 11 12 13 14 15 16 17 18 19 20 21 22 23 24 25 26 27 28 29…" at bounding box center [562, 292] width 342 height 37
select select "0"
click at [391, 274] on select "0 1 2 3 4 5 6 7 8 9 10 11 12 13 14 15 16 17 18 19 20 21 22 23 24 25 26 27 28 29…" at bounding box center [562, 292] width 342 height 37
click at [1071, 291] on select "0 1 2 3 4 5 6 7 8 9 10 11" at bounding box center [914, 292] width 333 height 37
select select "0"
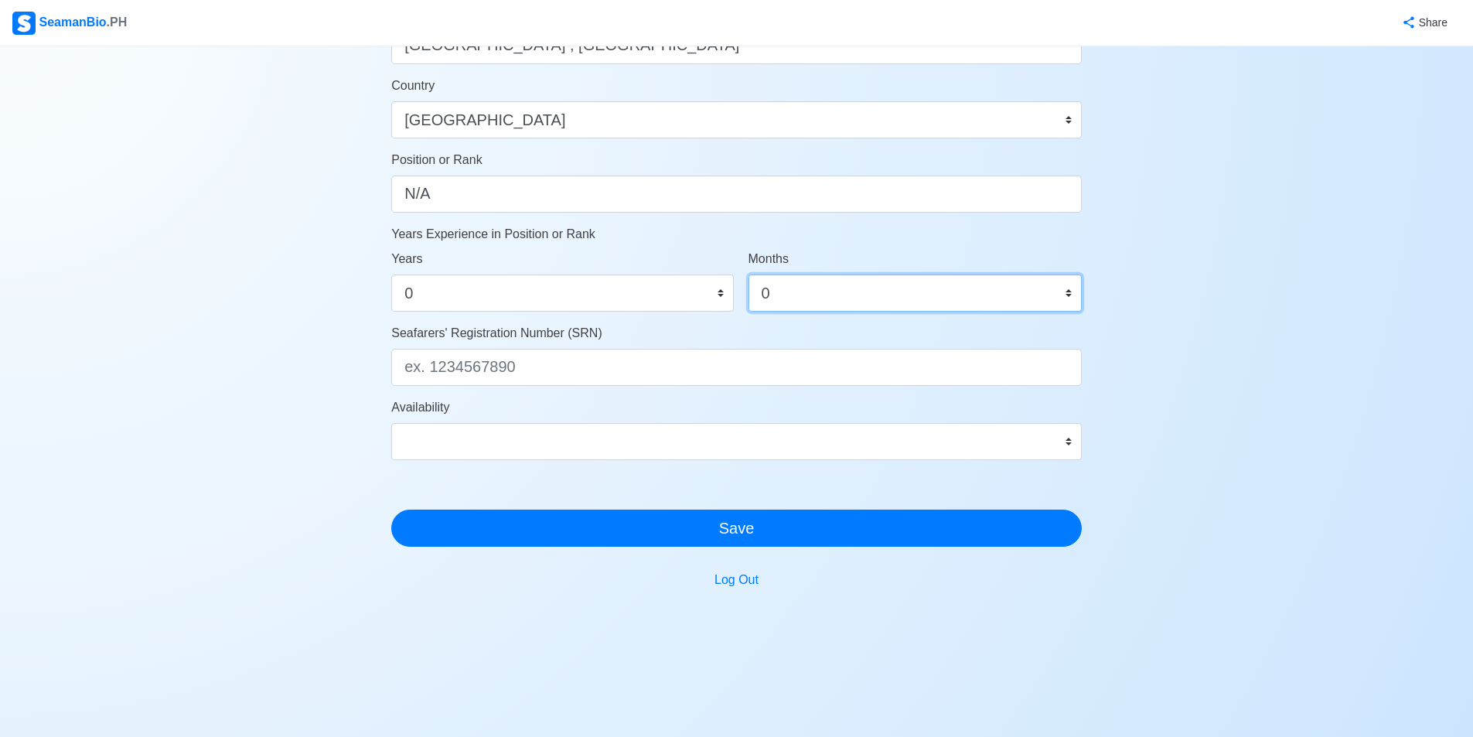
click at [748, 274] on select "0 1 2 3 4 5 6 7 8 9 10 11" at bounding box center [914, 292] width 333 height 37
click at [292, 346] on div "Account Setup Your Job Status Onboard Actively Looking for Job Not Looking for …" at bounding box center [736, 29] width 1473 height 1341
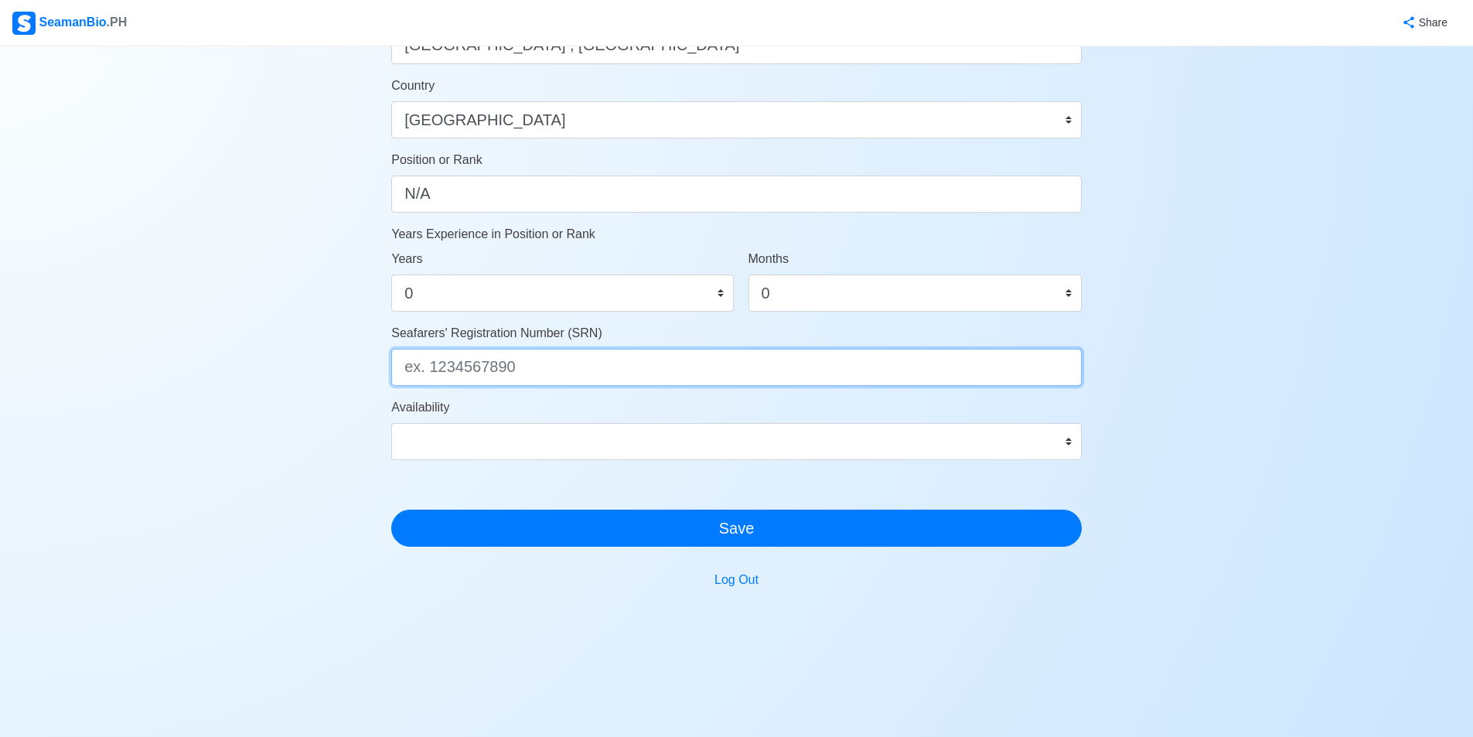
click at [477, 370] on input "Seafarers' Registration Number (SRN)" at bounding box center [736, 367] width 690 height 37
paste input "8912150131"
type input "8912150131"
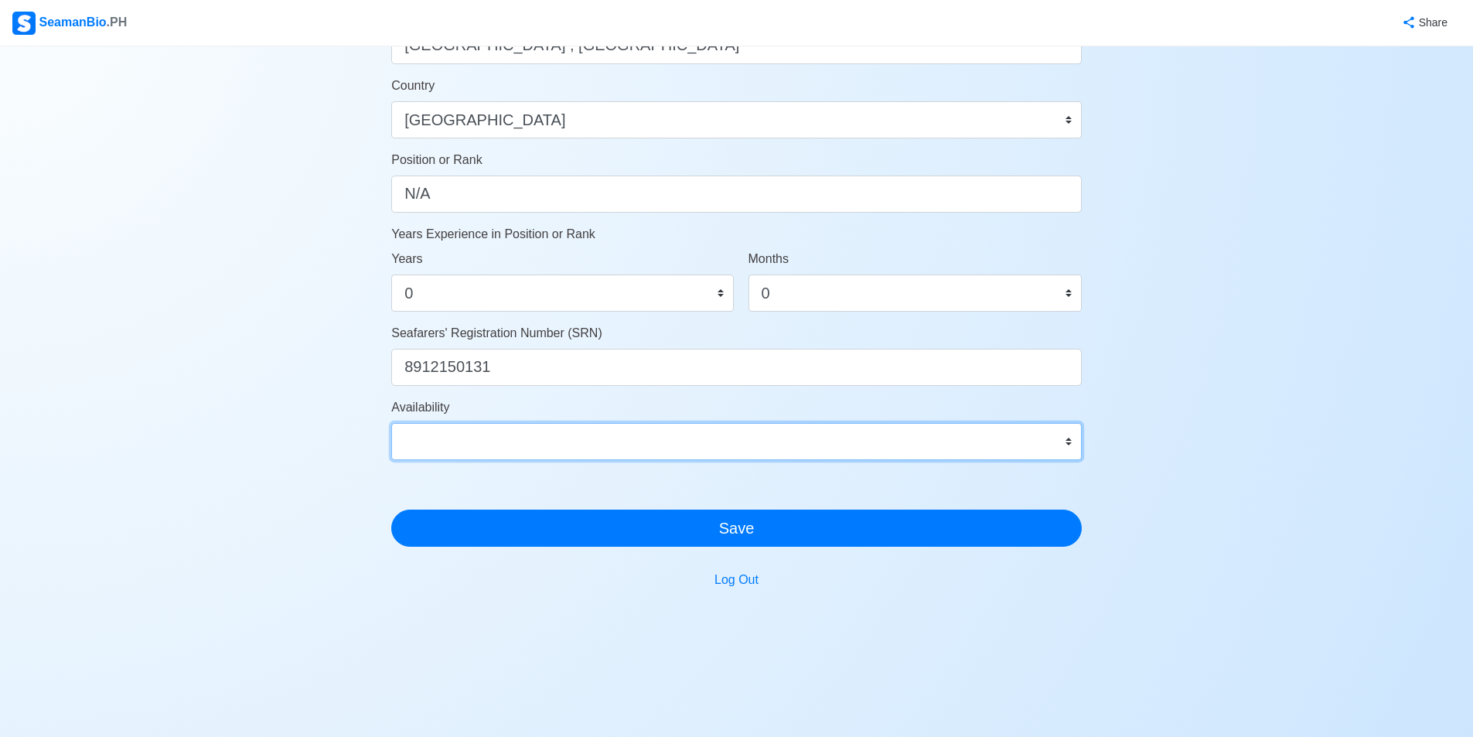
click at [473, 445] on select "Immediate Nov 2025 Dec 2025 Jan 2026 Feb 2026 Mar 2026 Apr 2026 May 2026 Jun 20…" at bounding box center [736, 441] width 690 height 37
select select "4102416000000"
click at [391, 423] on select "Immediate Nov 2025 Dec 2025 Jan 2026 Feb 2026 Mar 2026 Apr 2026 May 2026 Jun 20…" at bounding box center [736, 441] width 690 height 37
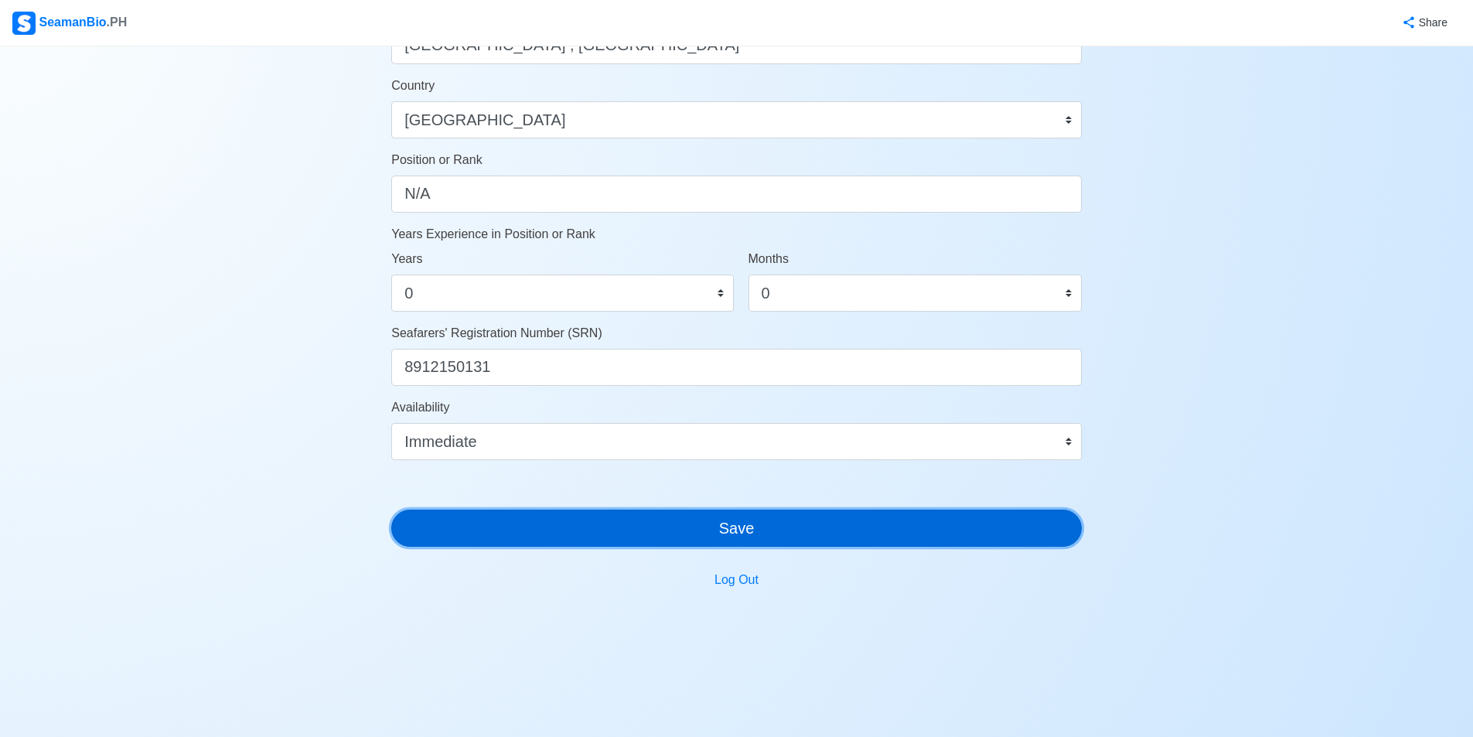
click at [780, 530] on button "Save" at bounding box center [736, 527] width 690 height 37
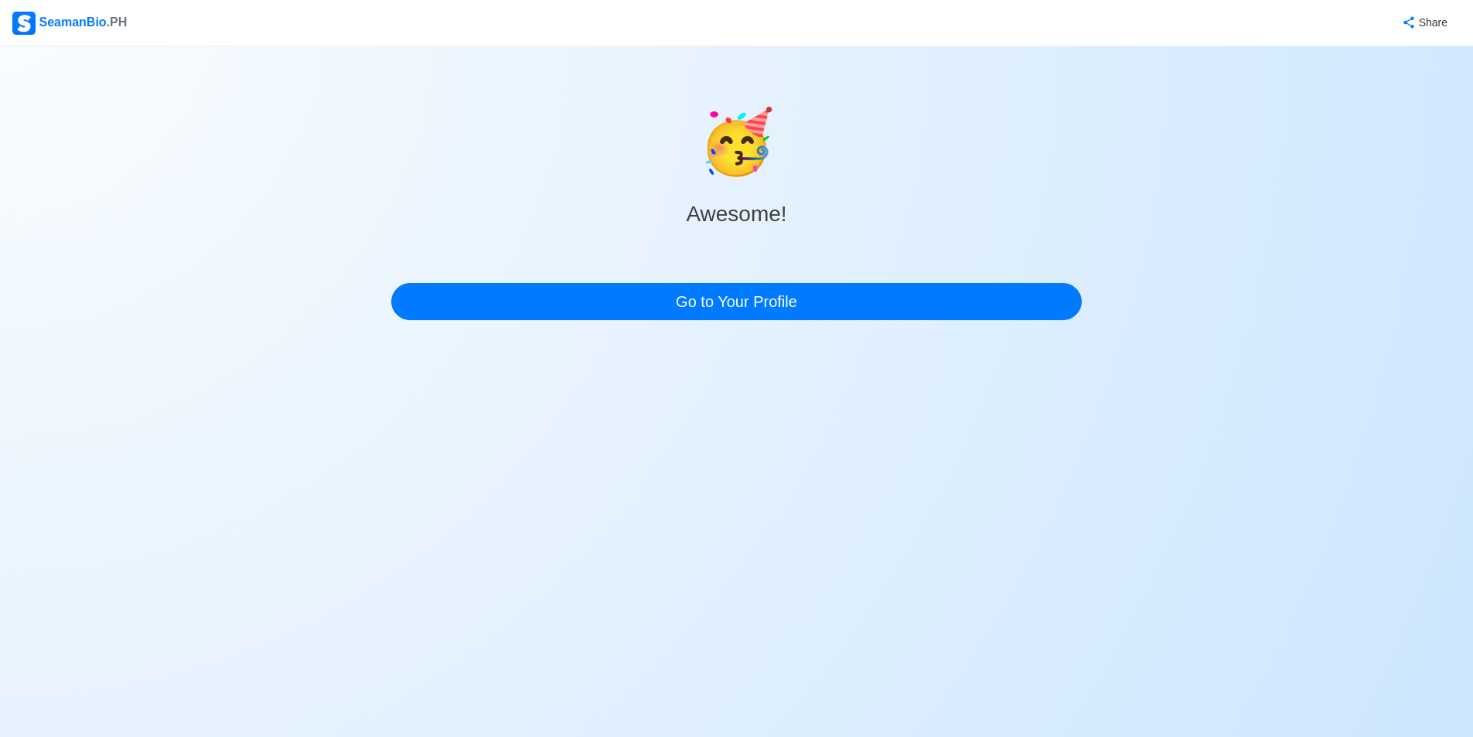
scroll to position [0, 0]
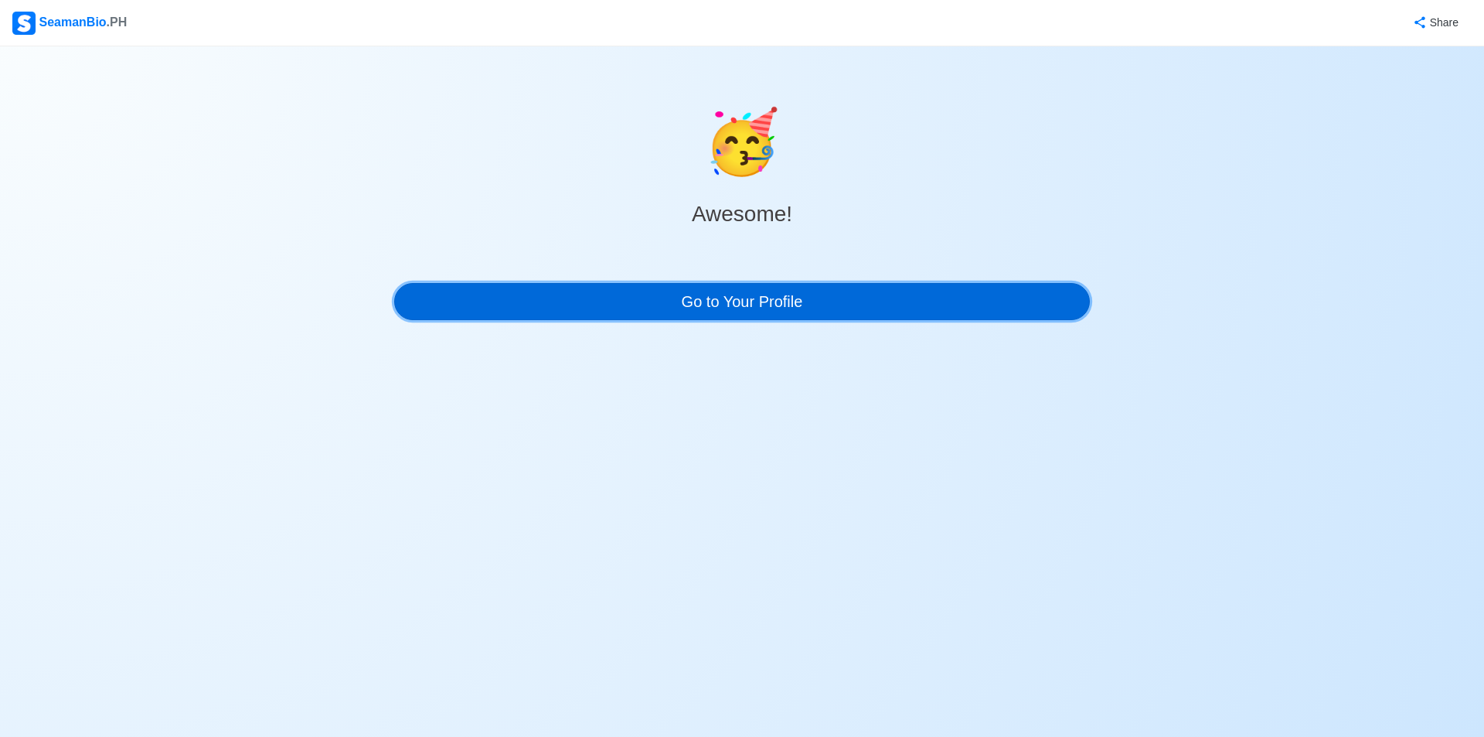
click at [714, 305] on link "Go to Your Profile" at bounding box center [742, 301] width 696 height 37
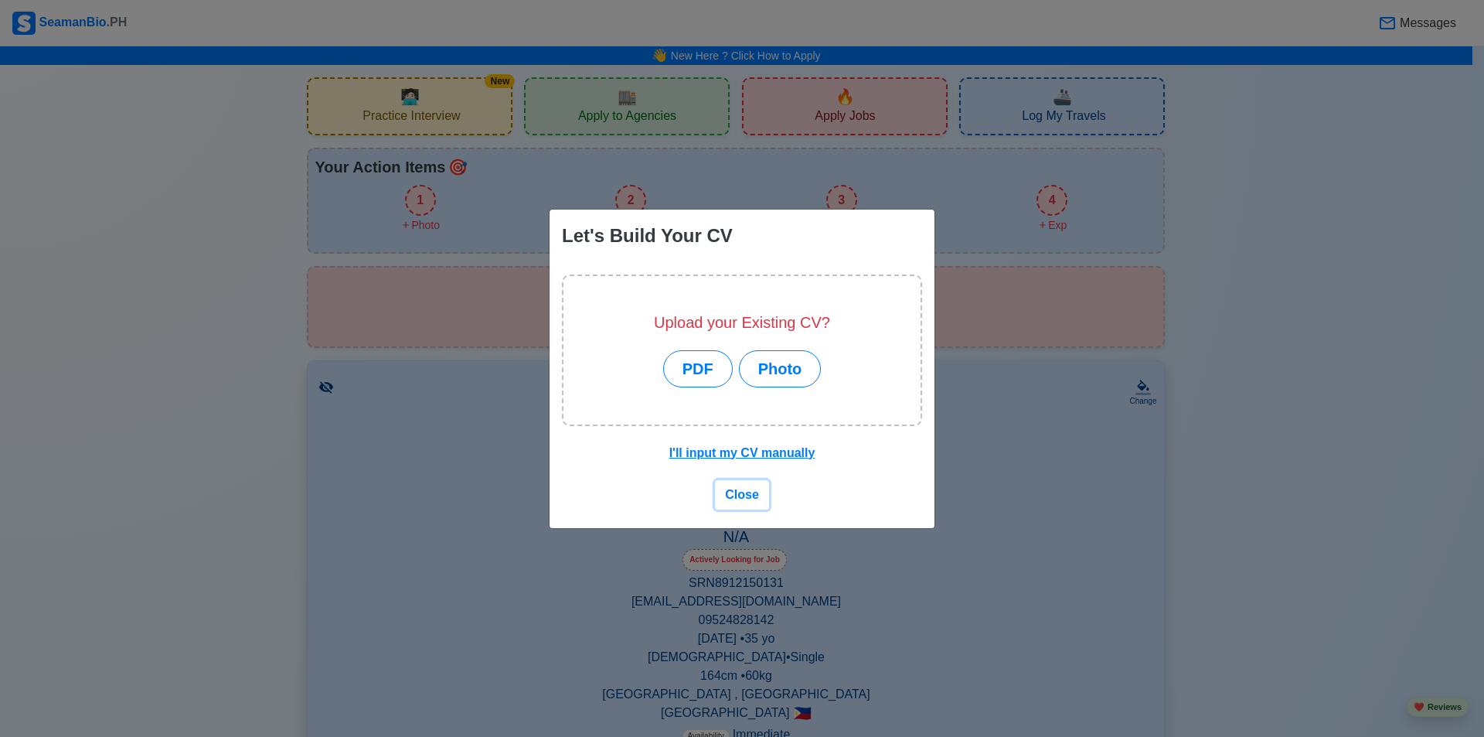
click at [737, 488] on span "Close" at bounding box center [742, 494] width 34 height 13
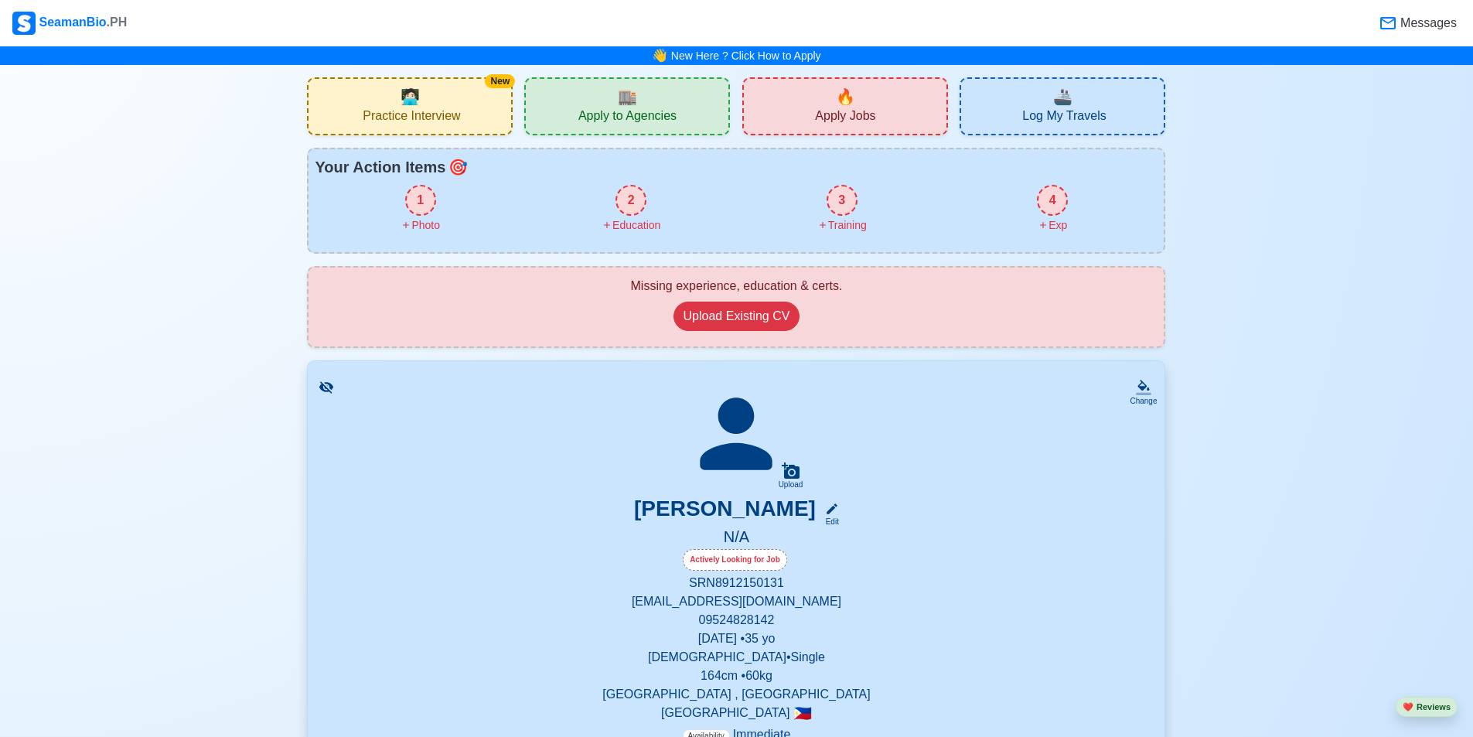
click at [848, 118] on span "Apply Jobs" at bounding box center [845, 117] width 60 height 19
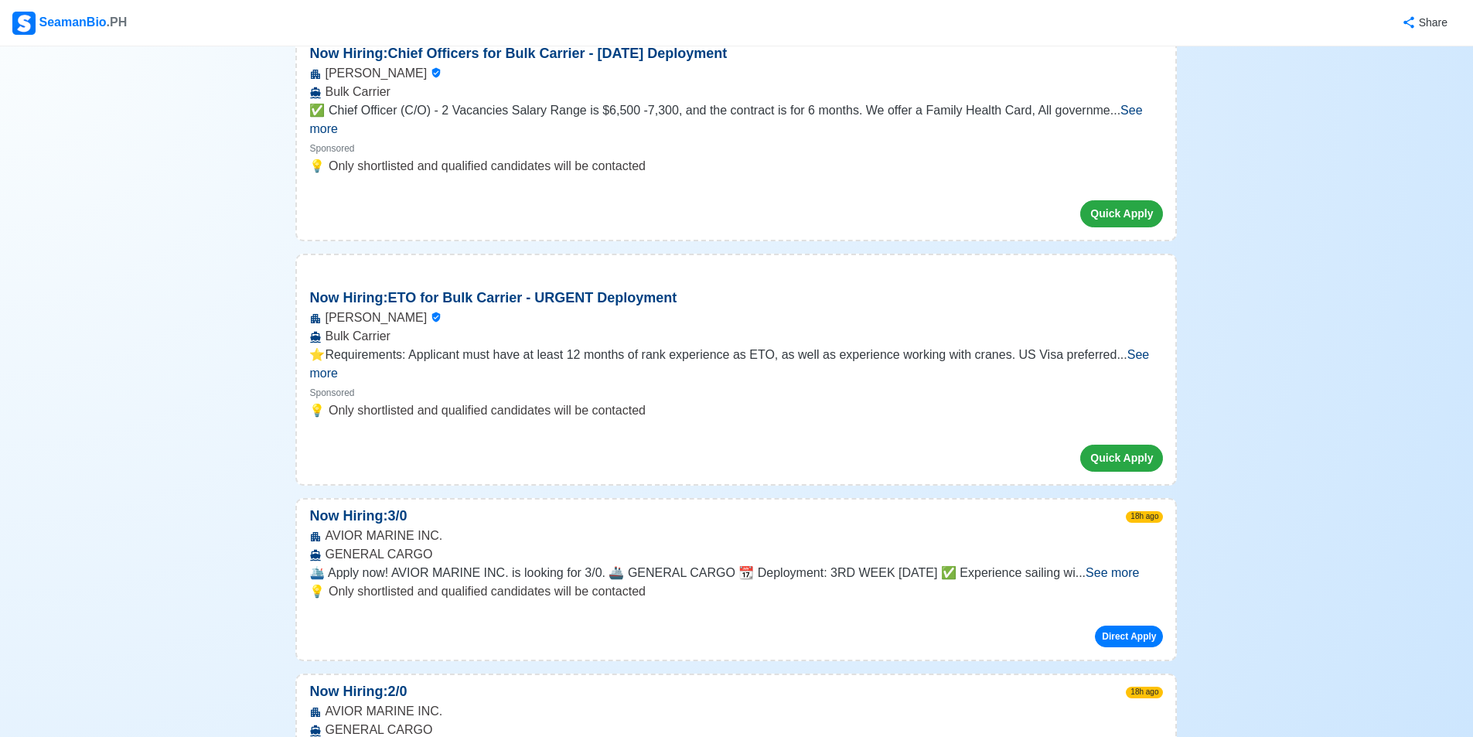
scroll to position [773, 0]
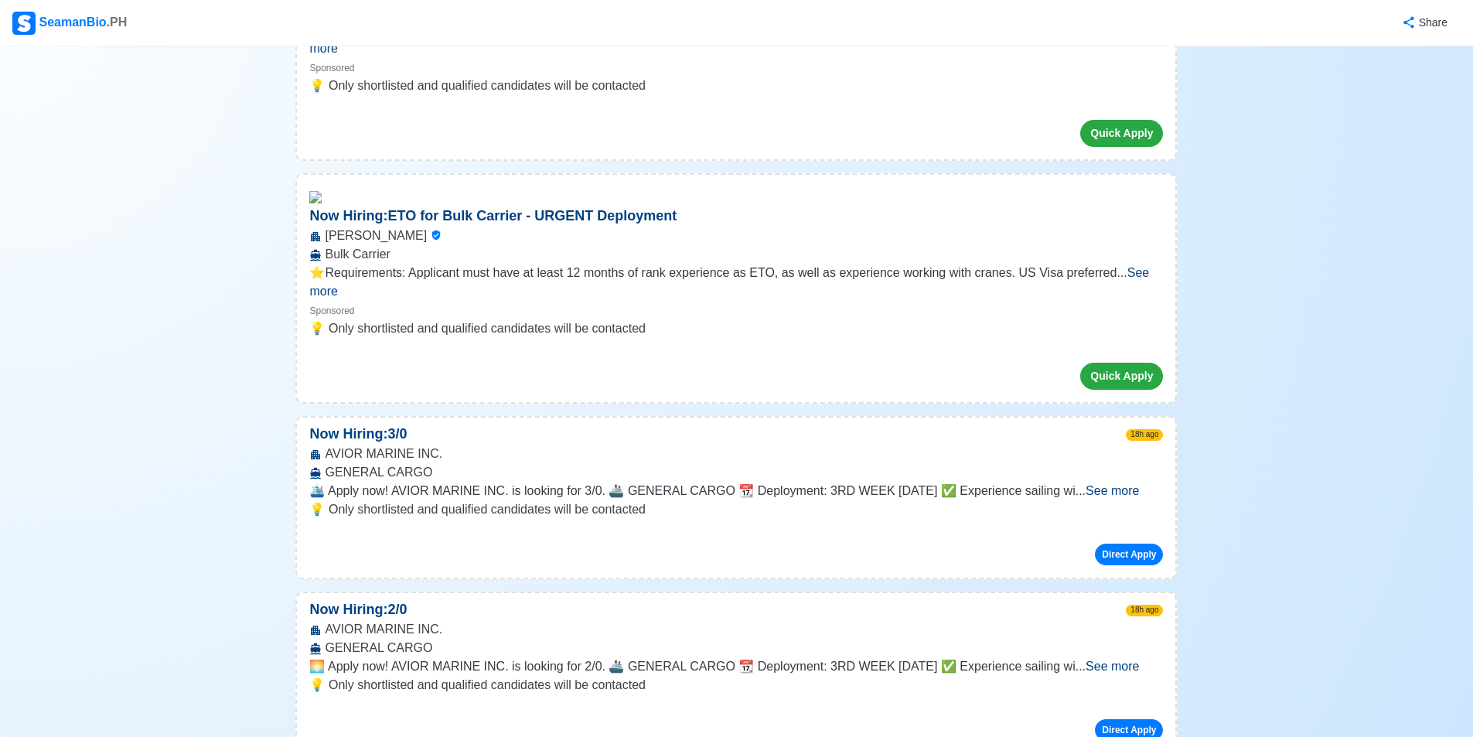
click at [1123, 484] on span "See more" at bounding box center [1111, 490] width 53 height 13
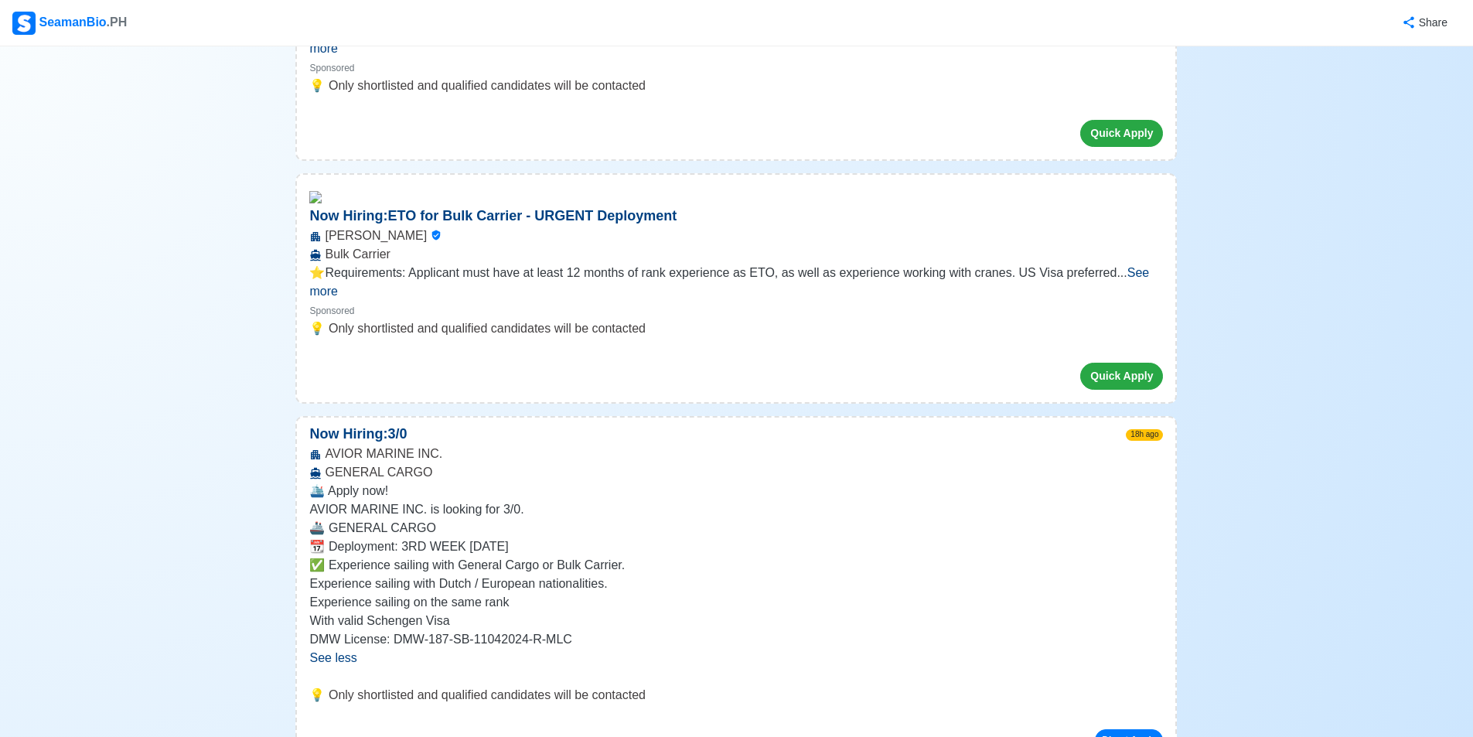
click at [1143, 266] on span "See more" at bounding box center [729, 282] width 840 height 32
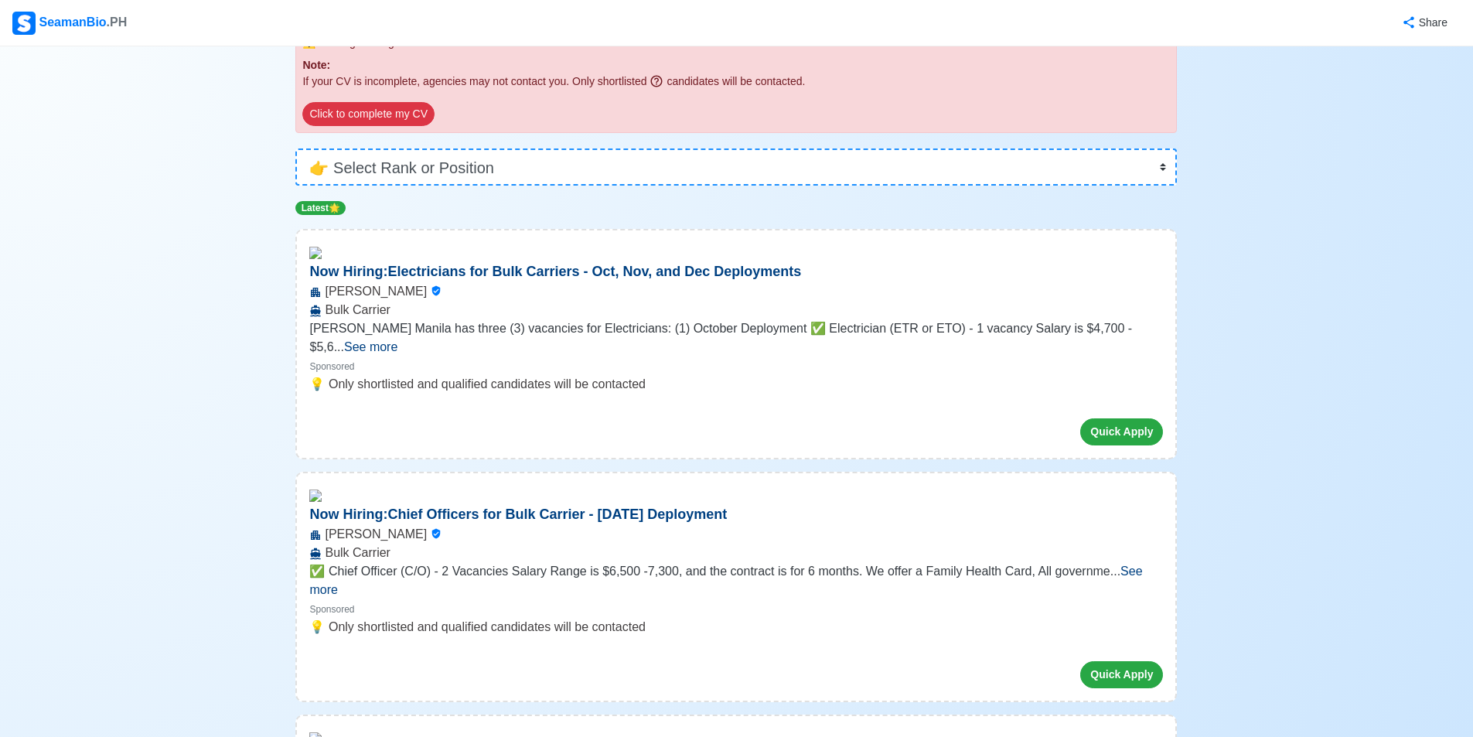
scroll to position [0, 0]
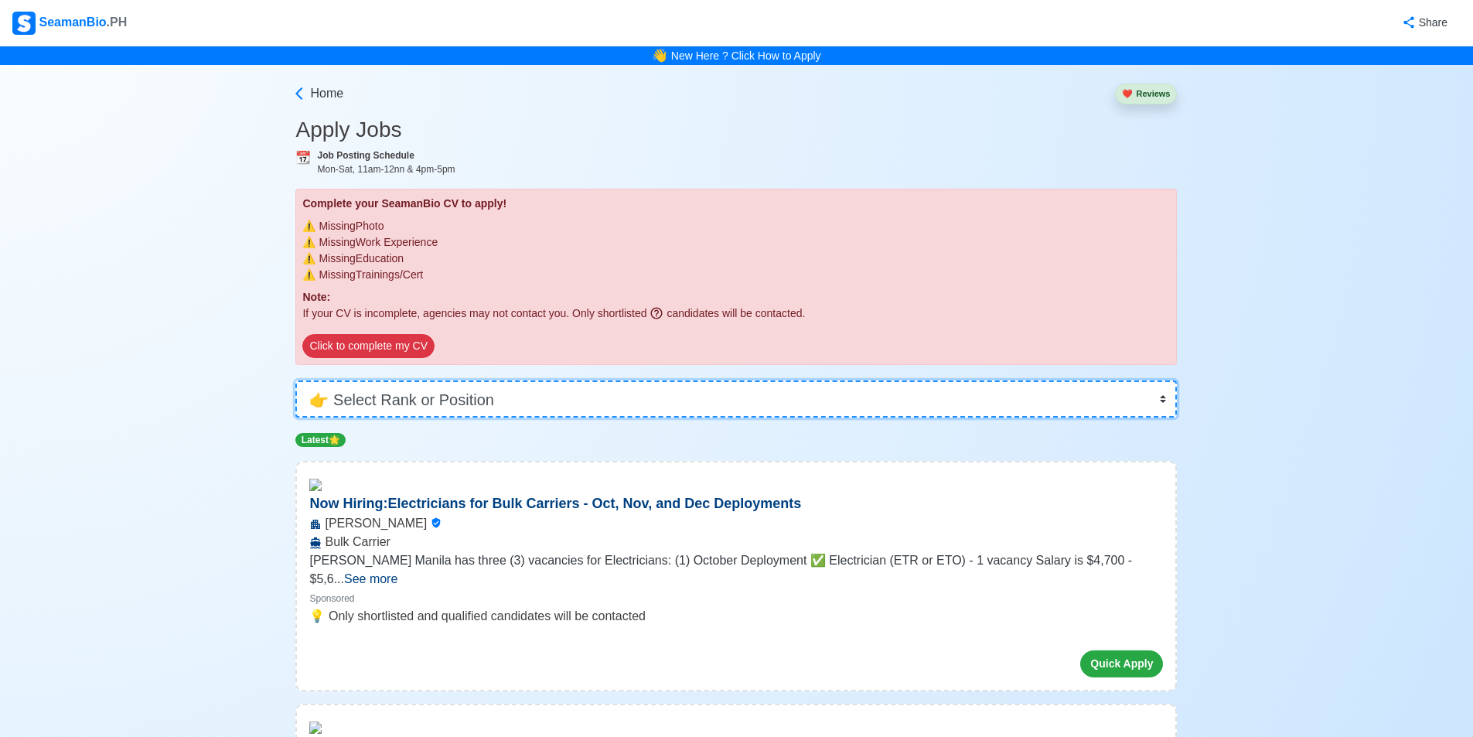
click at [1164, 400] on select "👉 Select Rank or Position Master Chief Officer 2nd Officer 3rd Officer Junior O…" at bounding box center [735, 398] width 881 height 37
select select "Messman"
click at [301, 380] on select "👉 Select Rank or Position Master Chief Officer 2nd Officer 3rd Officer Junior O…" at bounding box center [735, 398] width 881 height 37
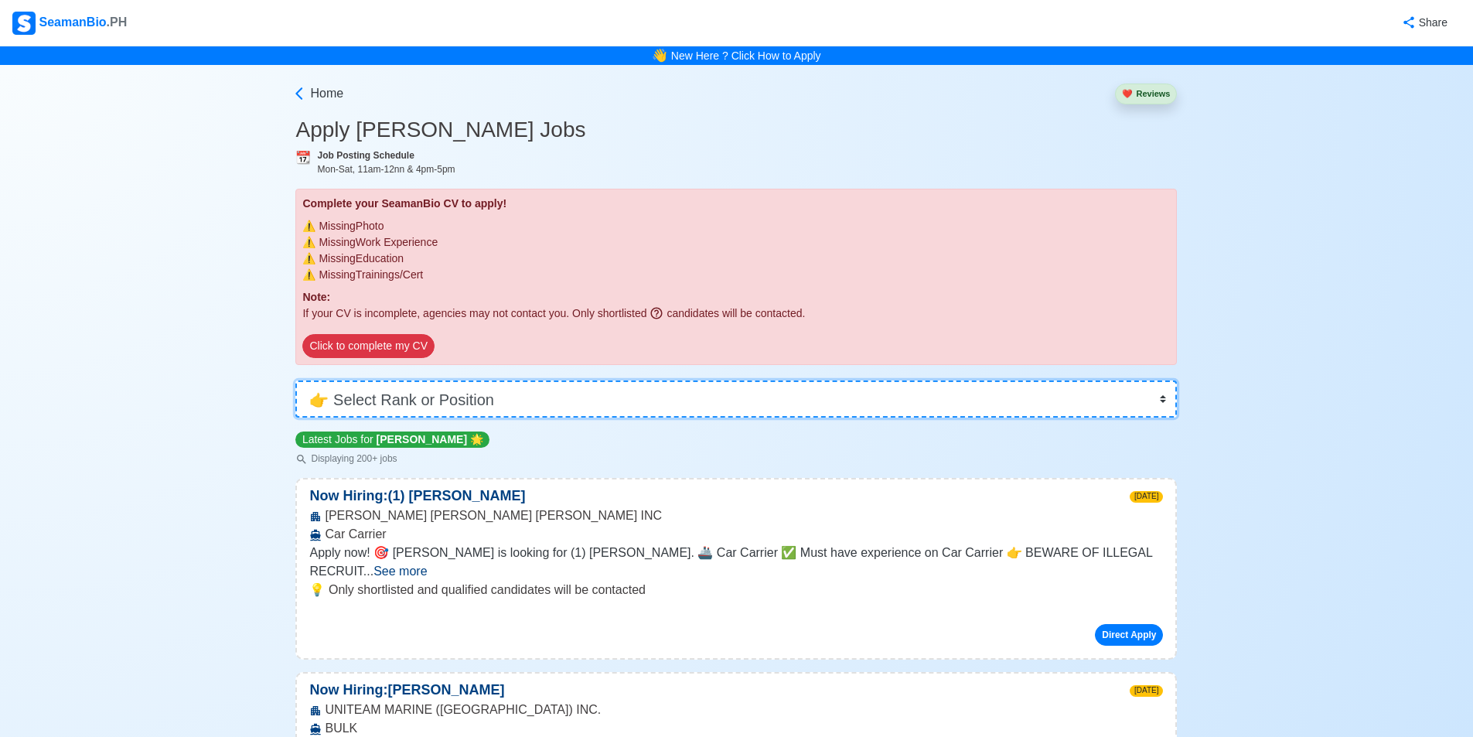
scroll to position [155, 0]
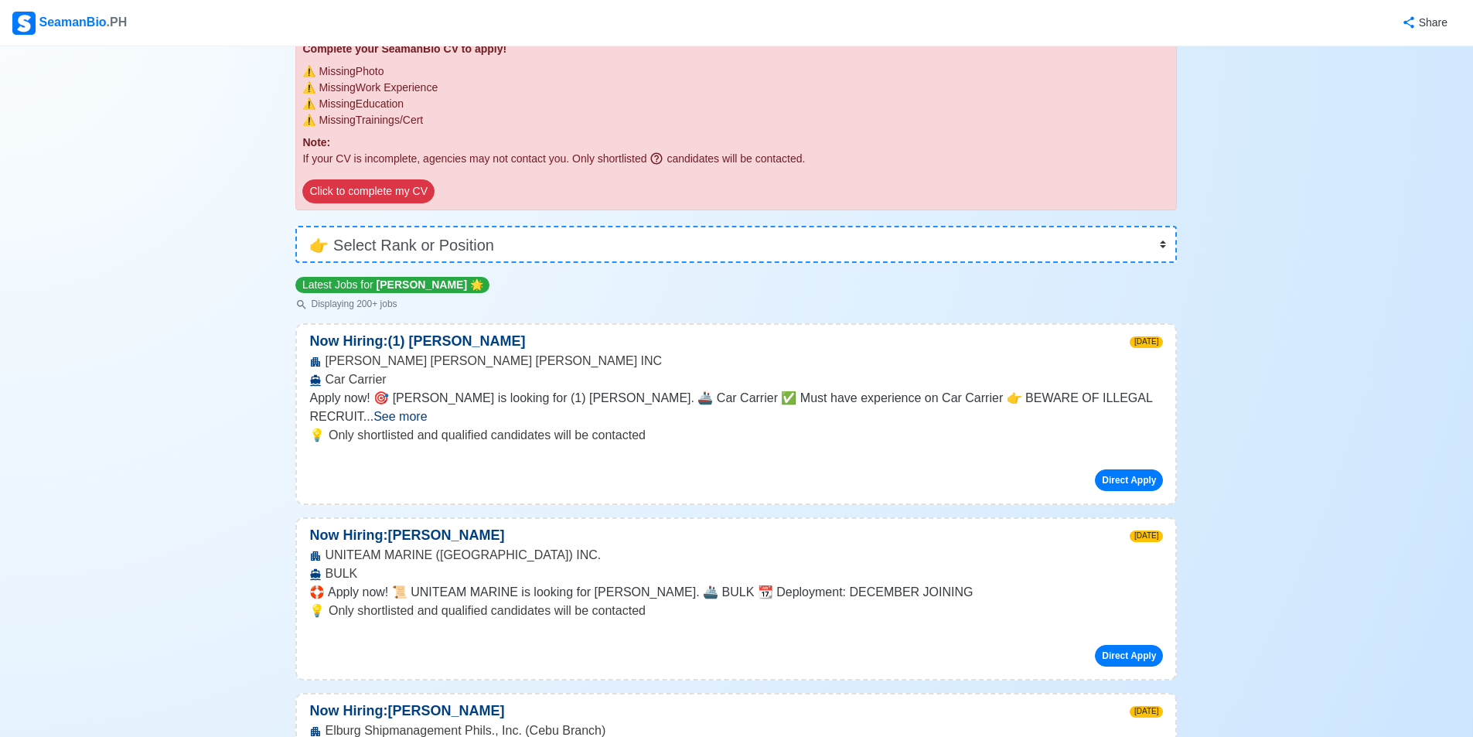
click at [427, 410] on span "See more" at bounding box center [399, 416] width 53 height 13
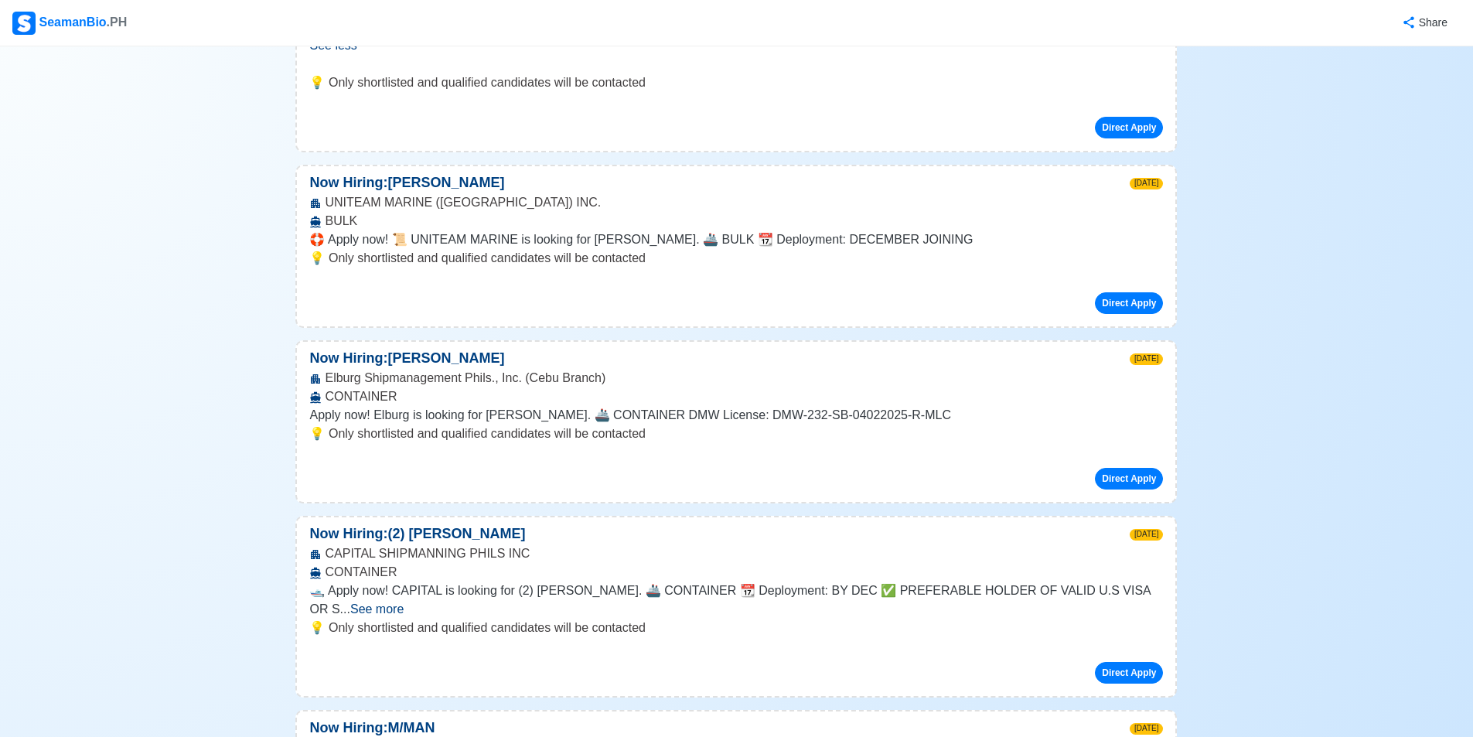
scroll to position [696, 0]
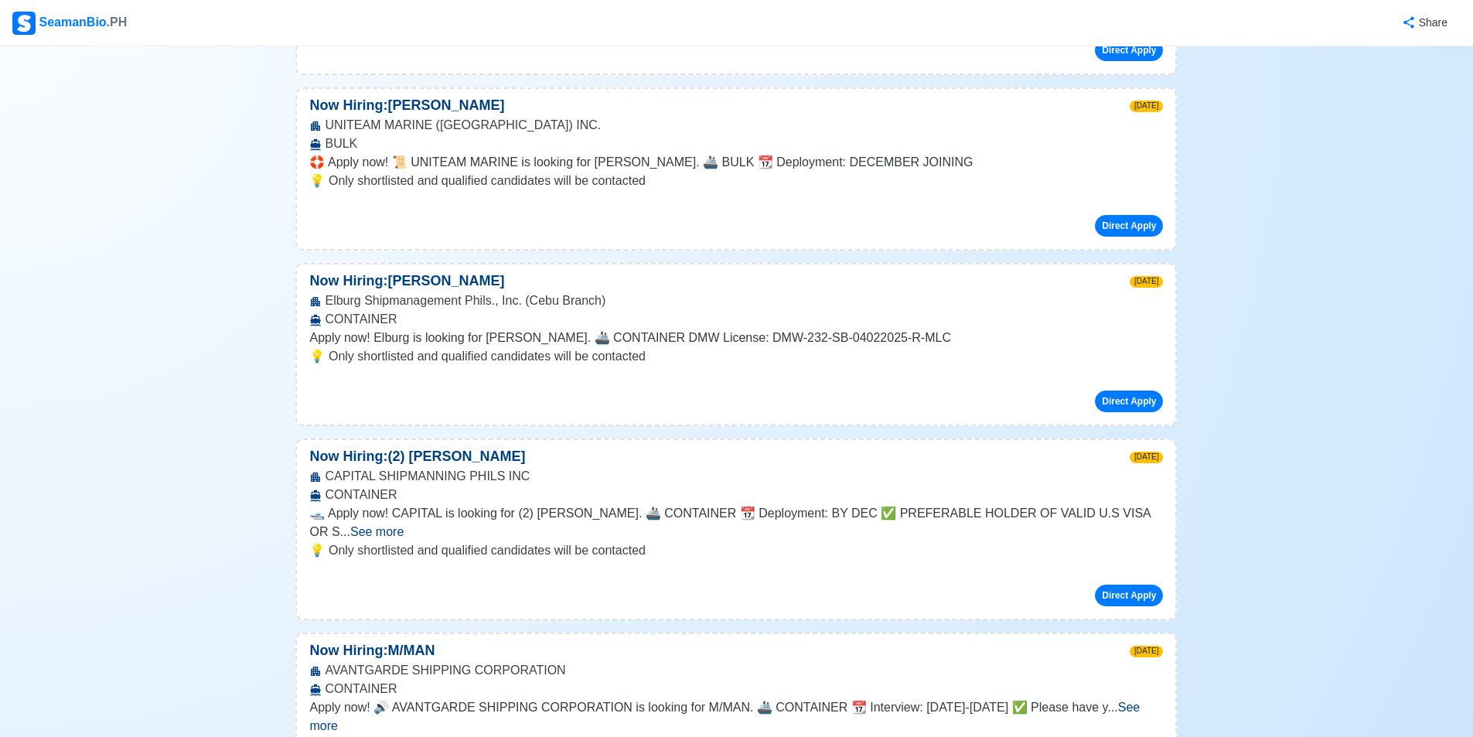
click at [404, 525] on span "See more" at bounding box center [376, 531] width 53 height 13
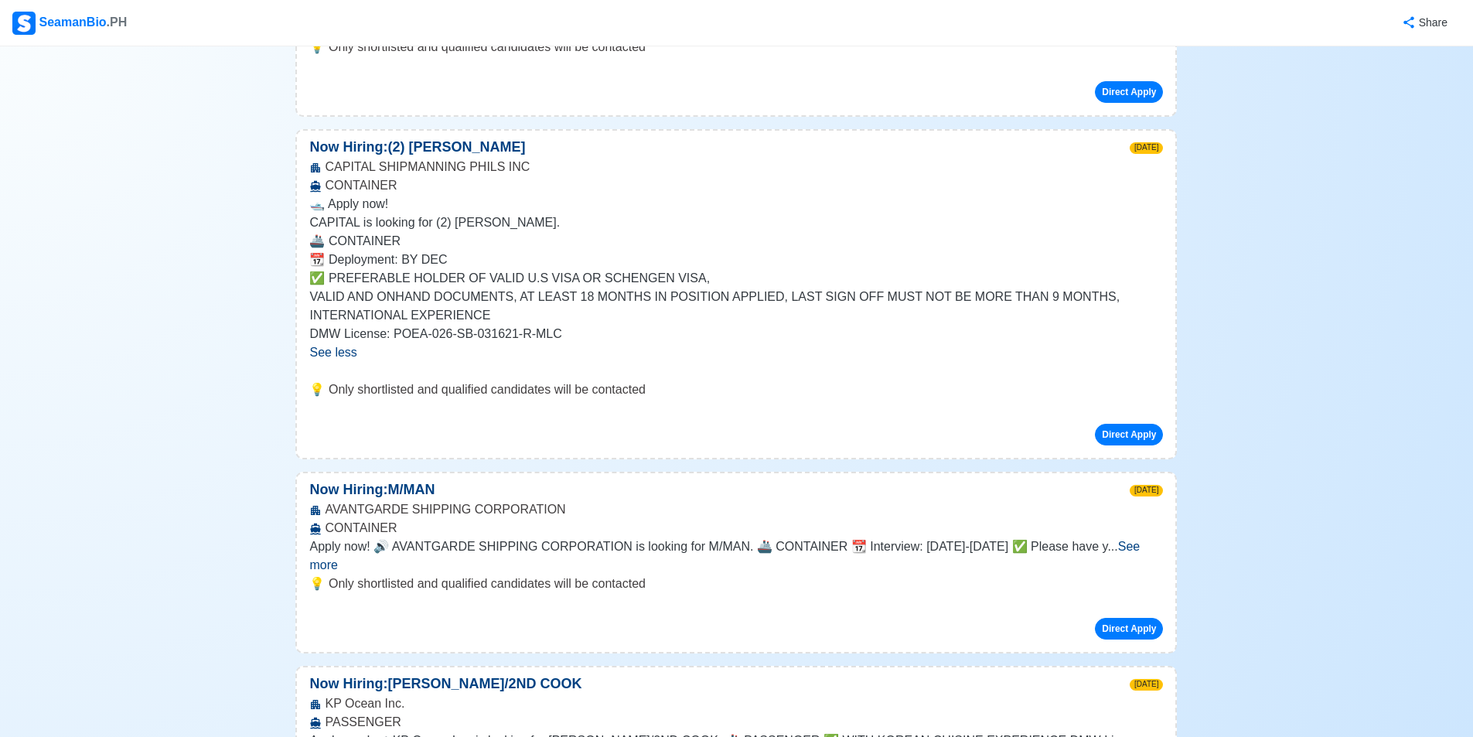
scroll to position [1082, 0]
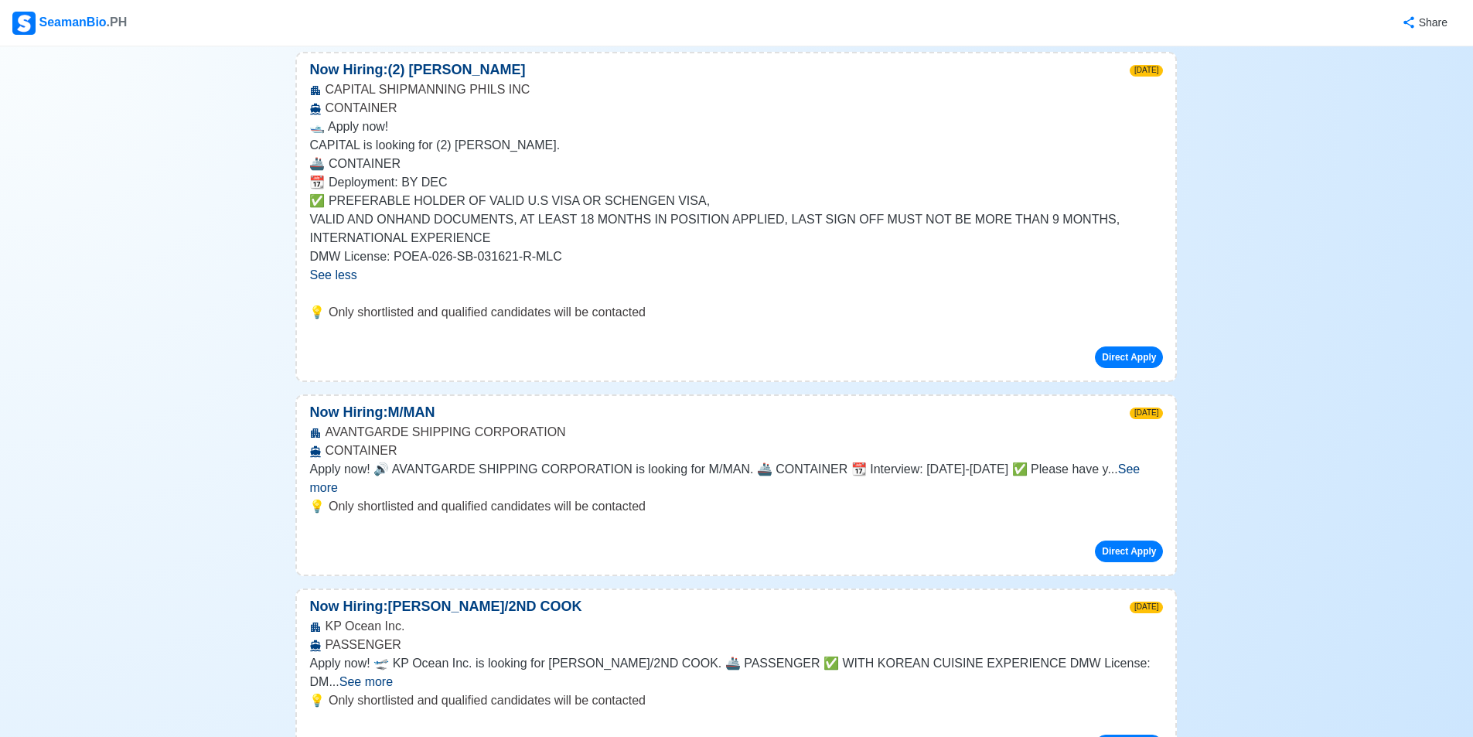
click at [1140, 471] on span "See more" at bounding box center [724, 478] width 830 height 32
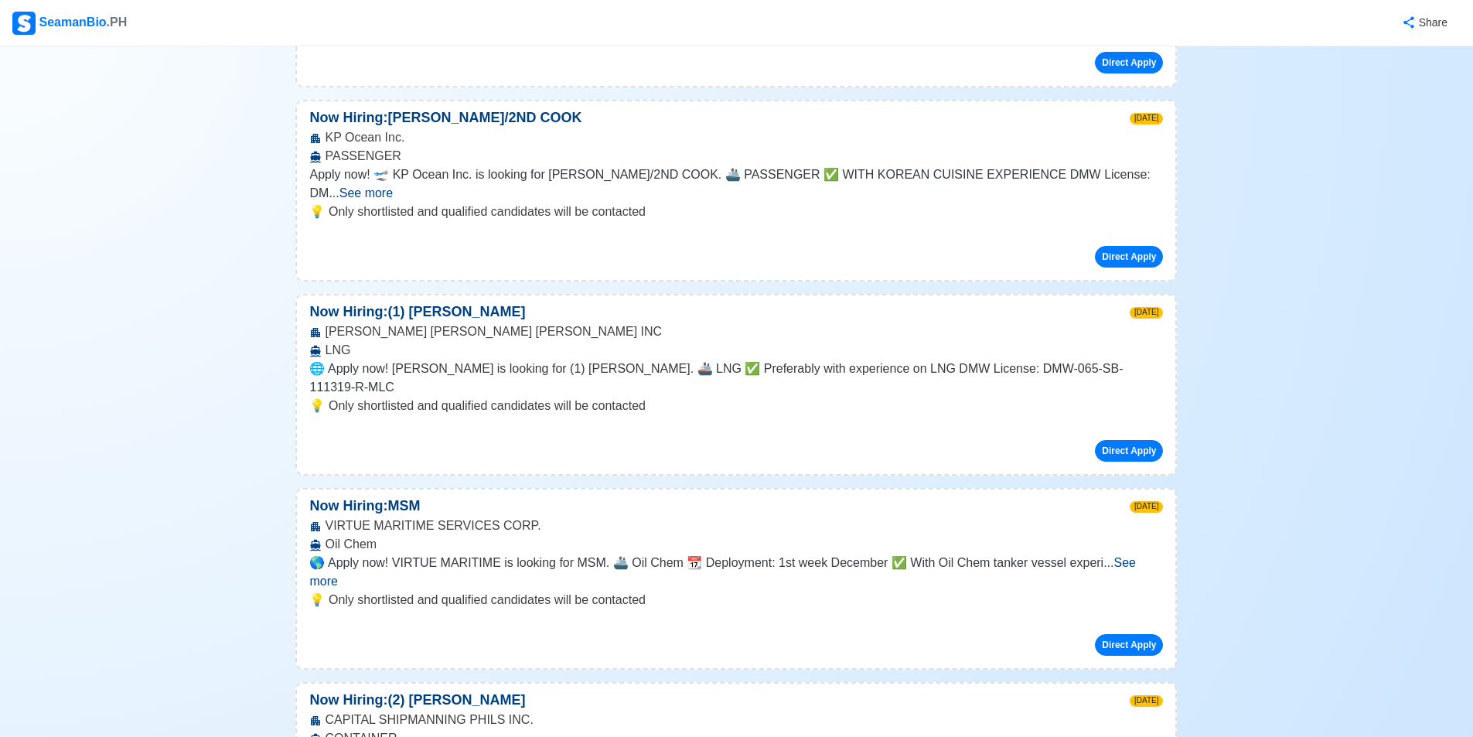
scroll to position [1856, 0]
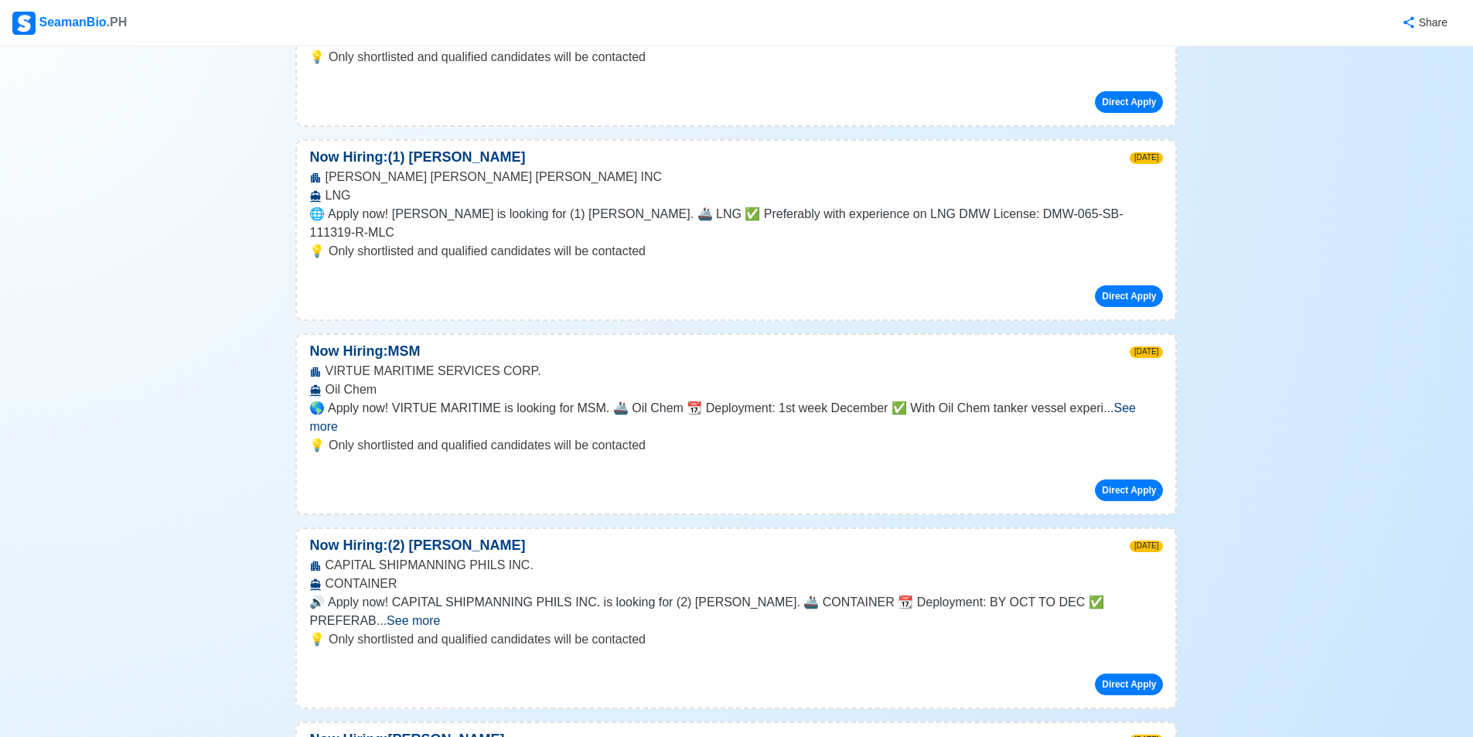
click at [1132, 401] on span "See more" at bounding box center [722, 417] width 826 height 32
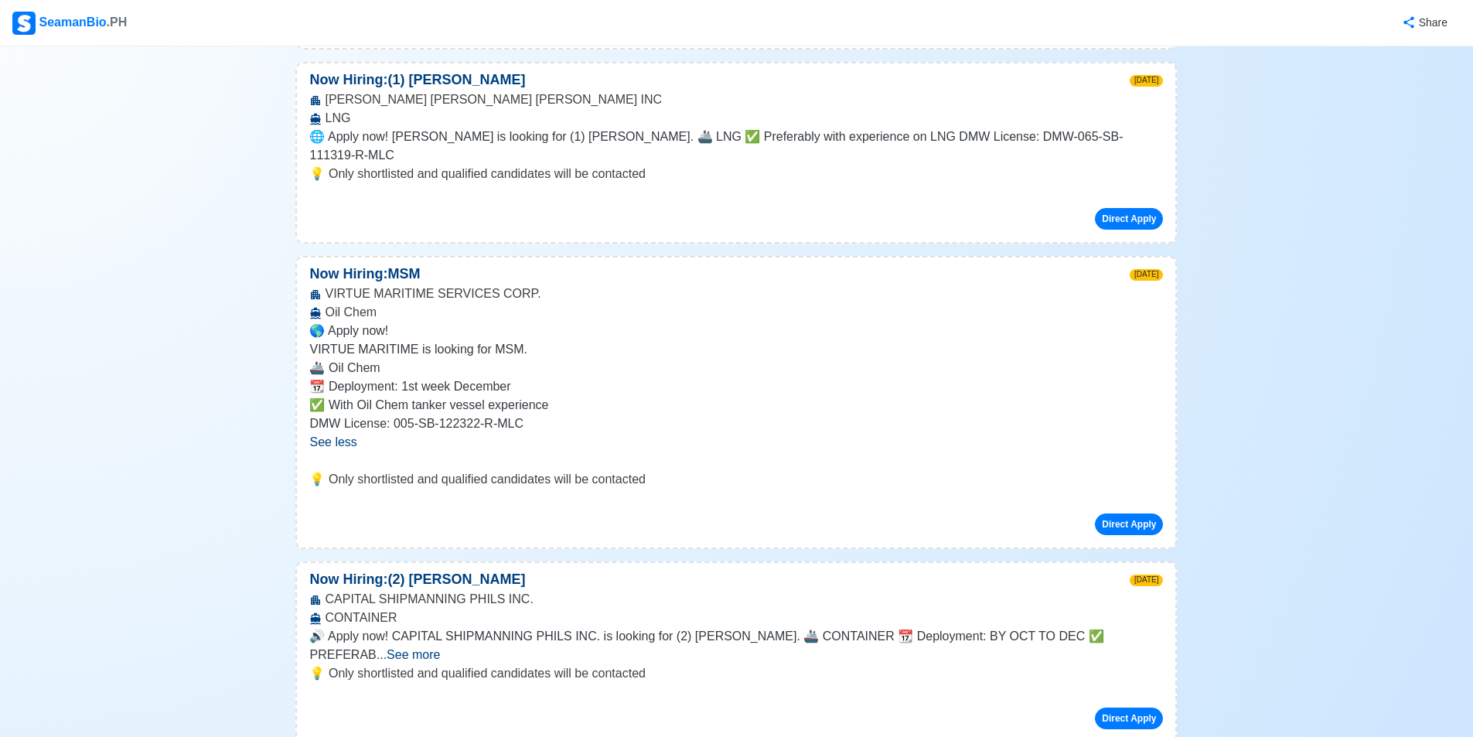
scroll to position [2010, 0]
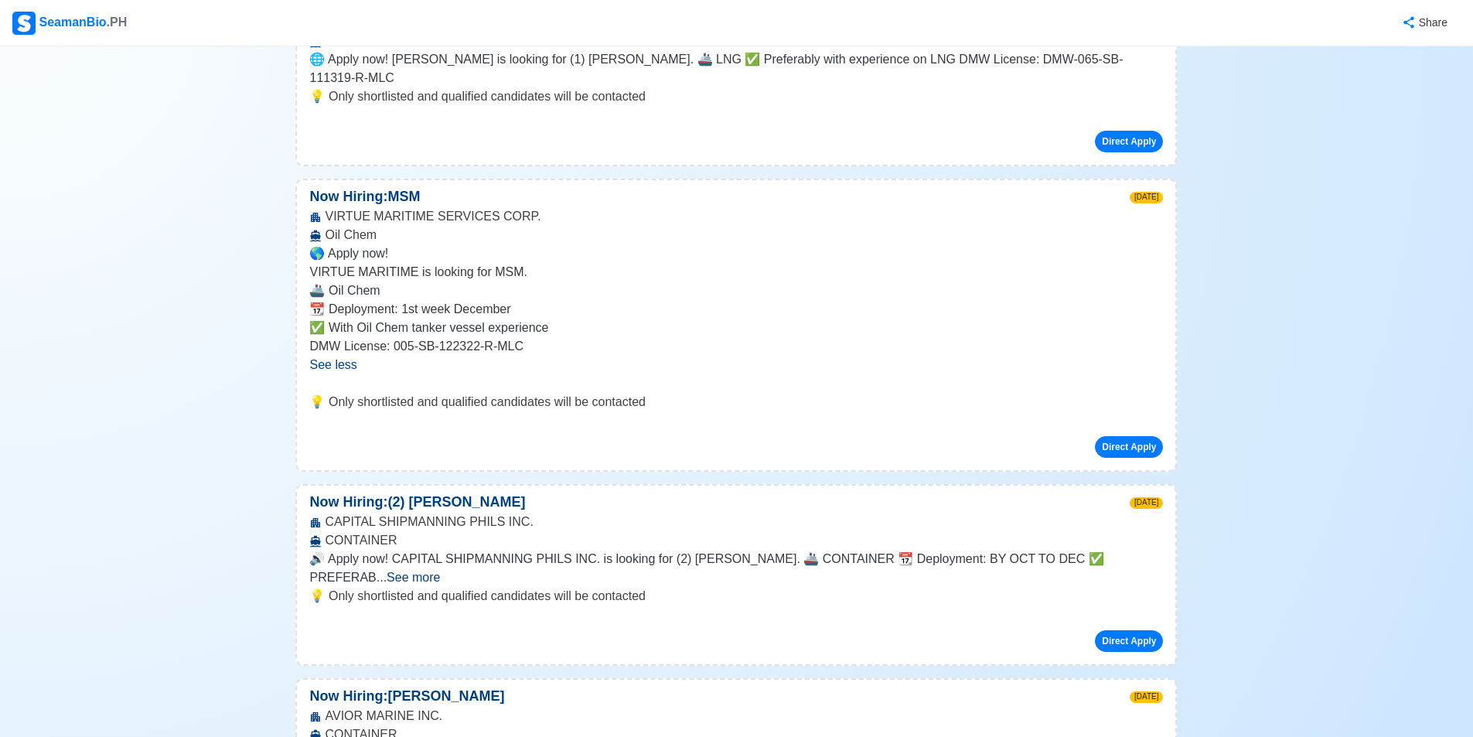
click at [440, 571] on span "See more" at bounding box center [413, 577] width 53 height 13
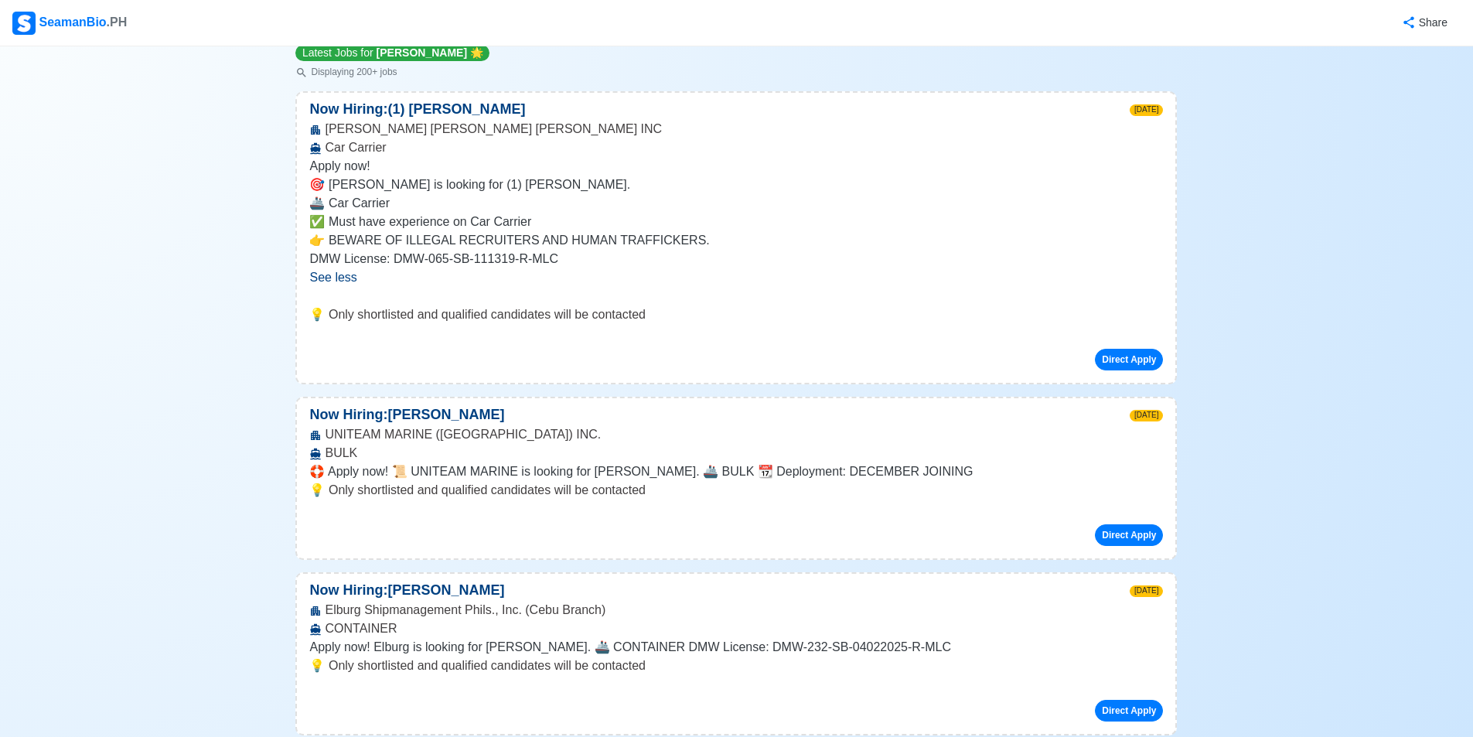
scroll to position [0, 0]
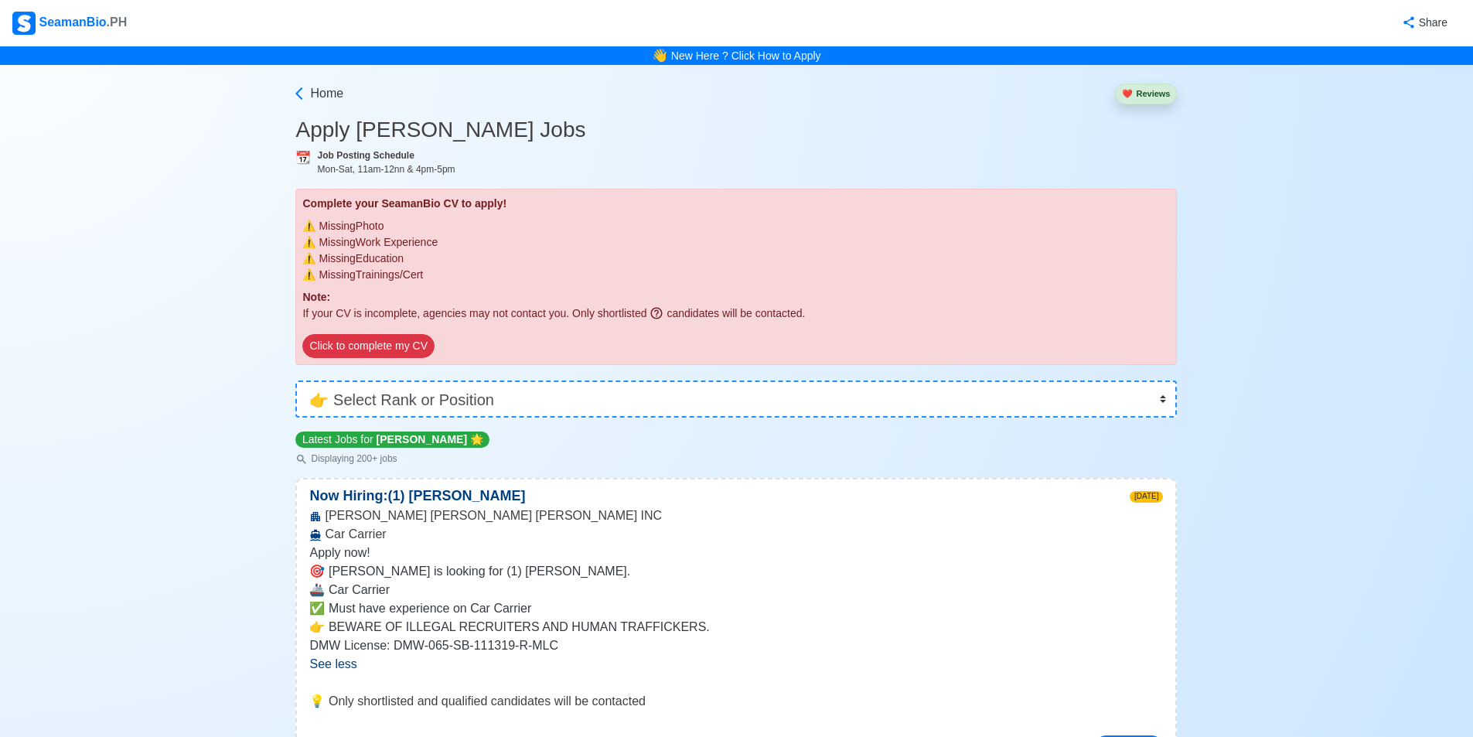
click at [736, 111] on div "Home ❤️ Reviews" at bounding box center [735, 91] width 881 height 52
drag, startPoint x: 191, startPoint y: 2, endPoint x: 213, endPoint y: 13, distance: 25.2
drag, startPoint x: 227, startPoint y: 0, endPoint x: 43, endPoint y: 119, distance: 218.5
